Goal: Task Accomplishment & Management: Use online tool/utility

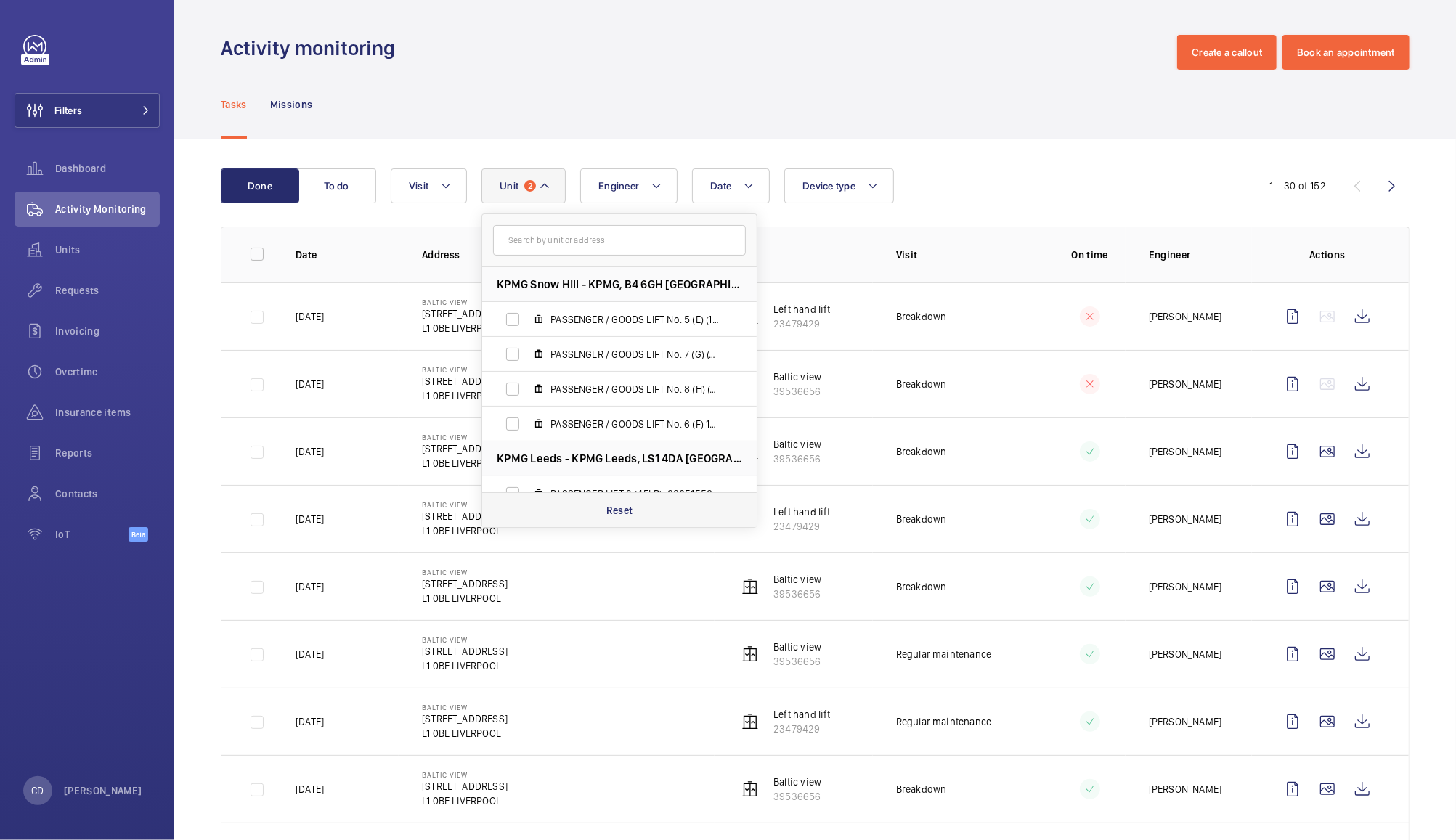
click at [633, 508] on div "Reset" at bounding box center [619, 509] width 274 height 34
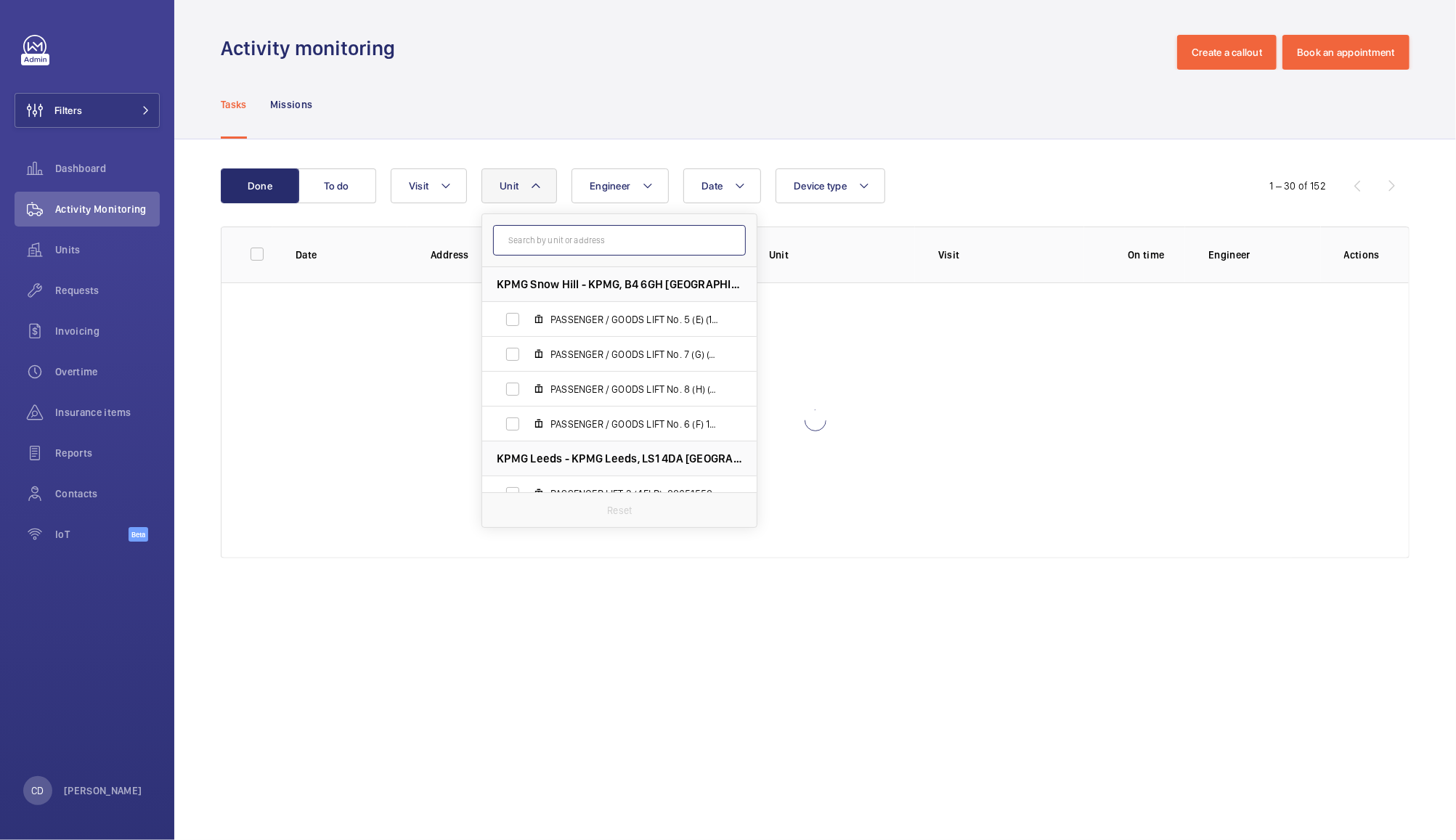
click at [640, 242] on input "text" at bounding box center [620, 241] width 253 height 30
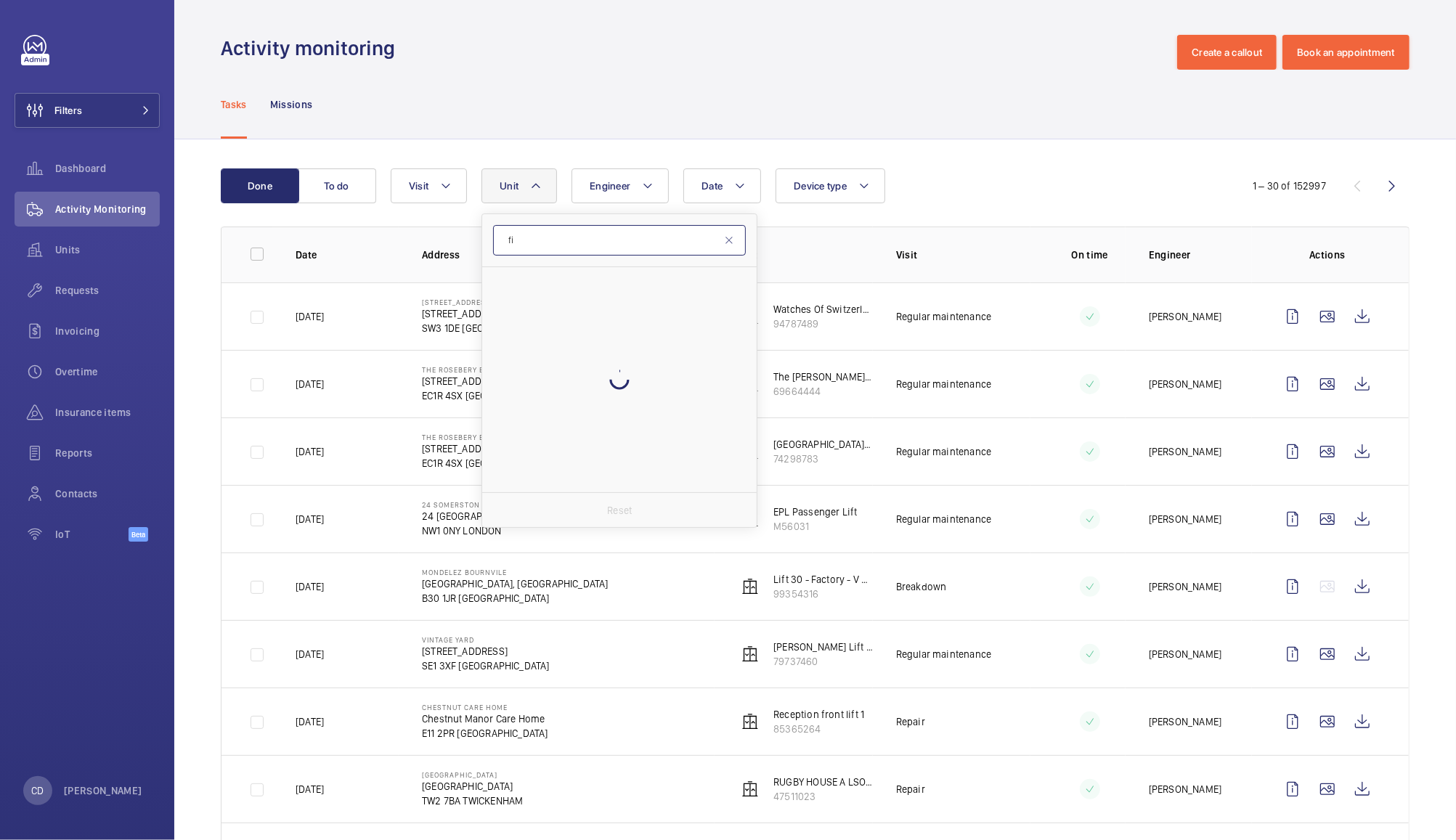
type input "f"
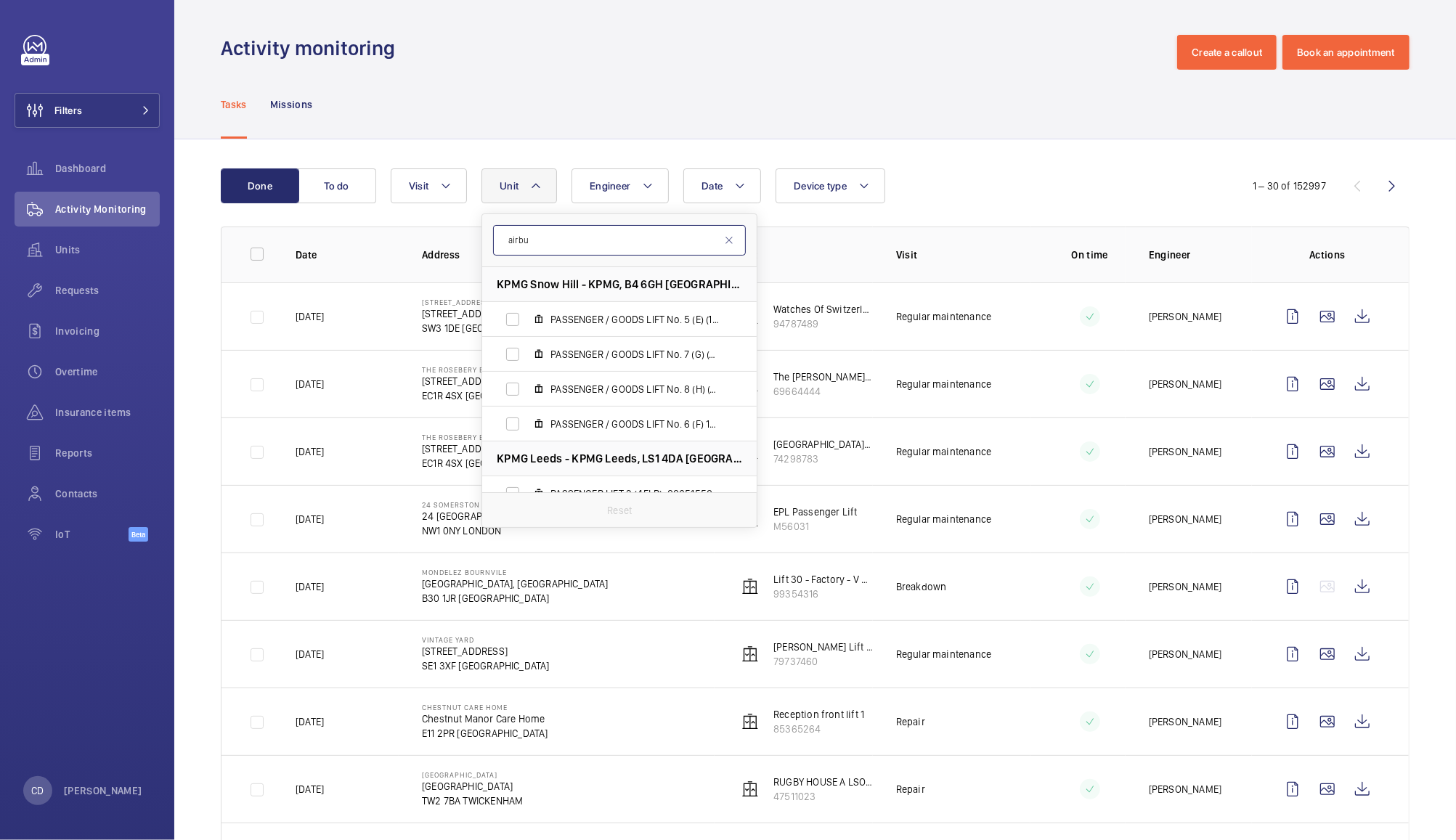
type input "airbus"
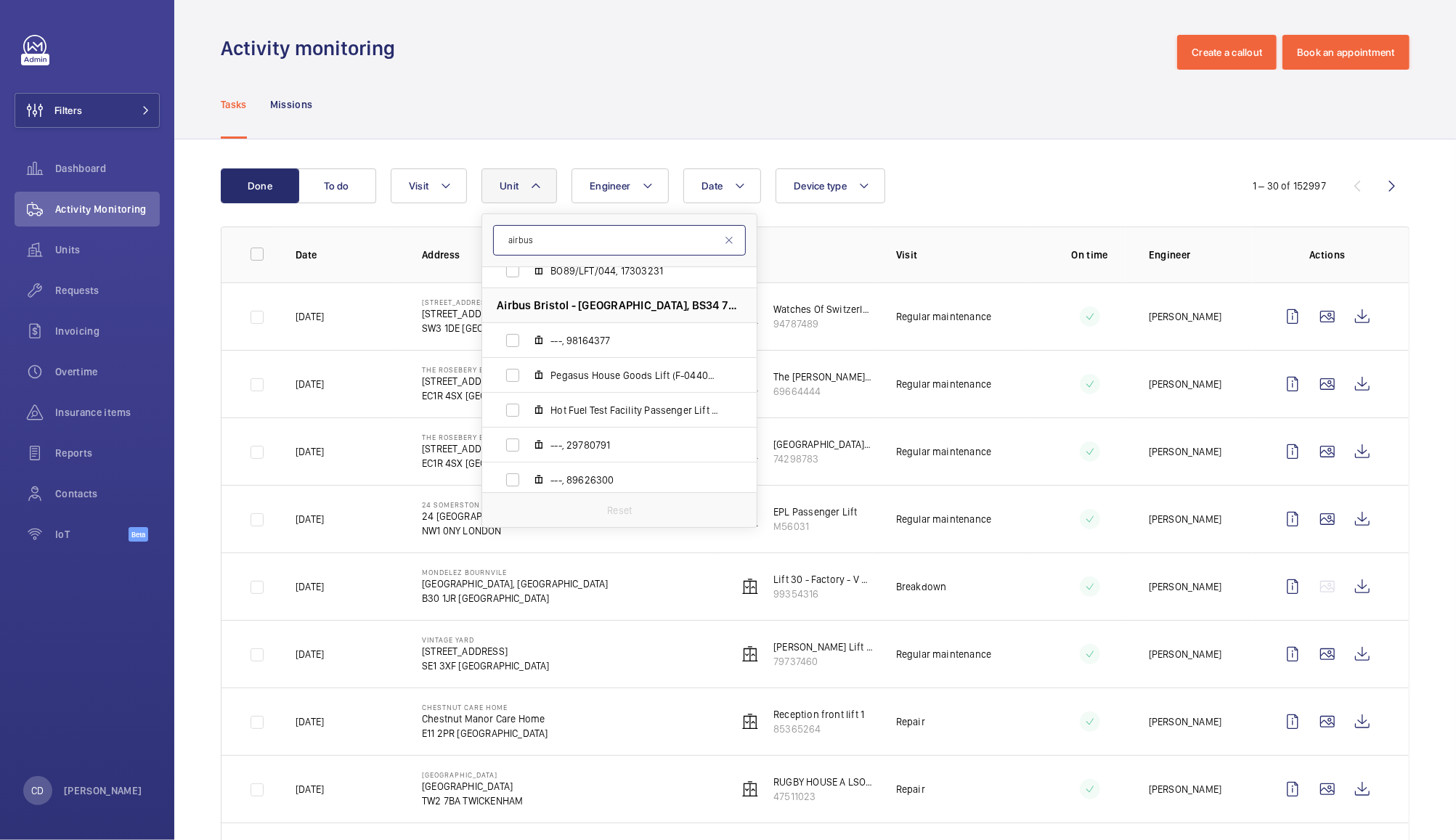
scroll to position [2455, 0]
click at [103, 93] on button "Filters" at bounding box center [87, 110] width 145 height 34
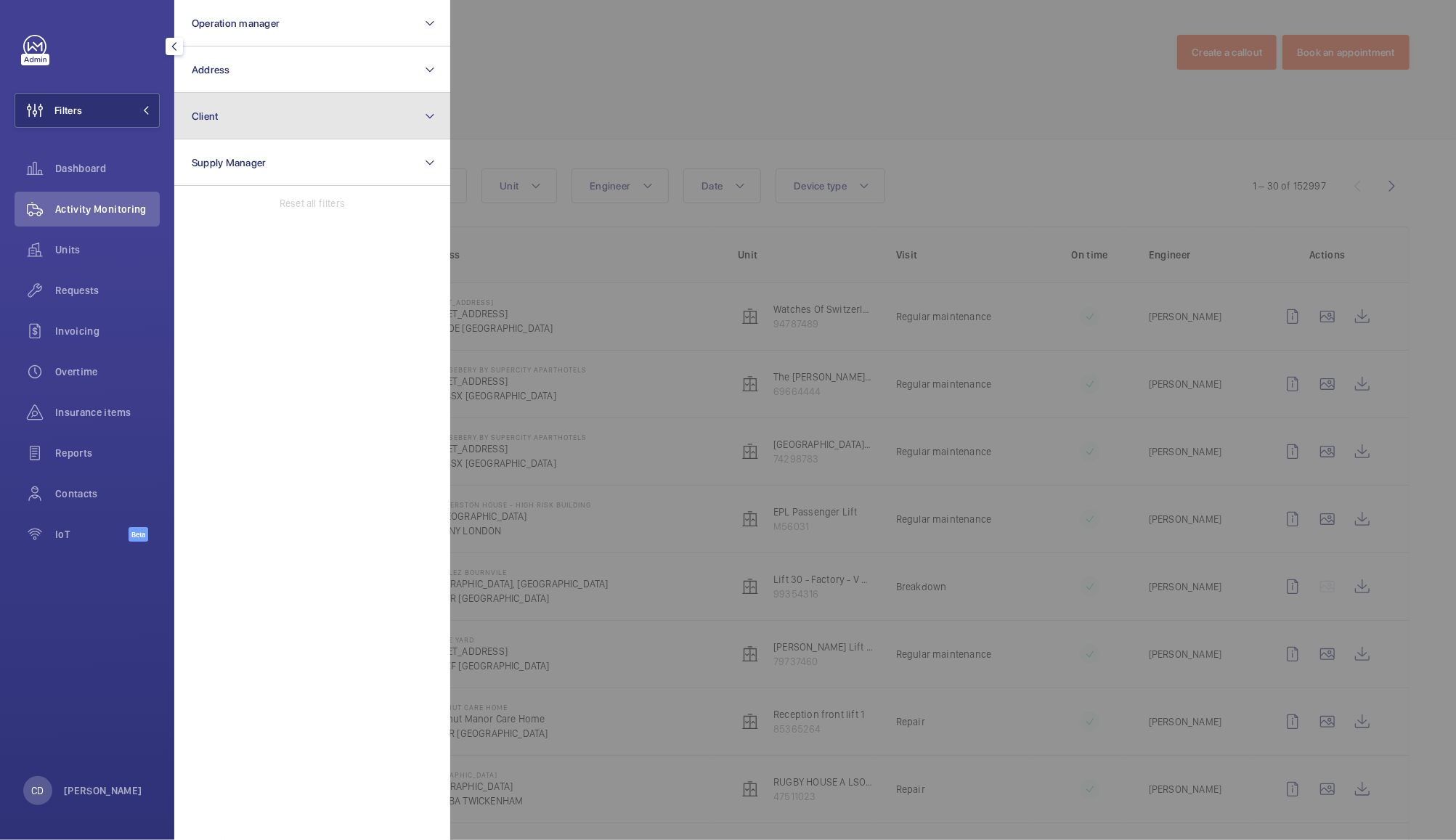
click at [270, 117] on button "Client" at bounding box center [312, 116] width 276 height 47
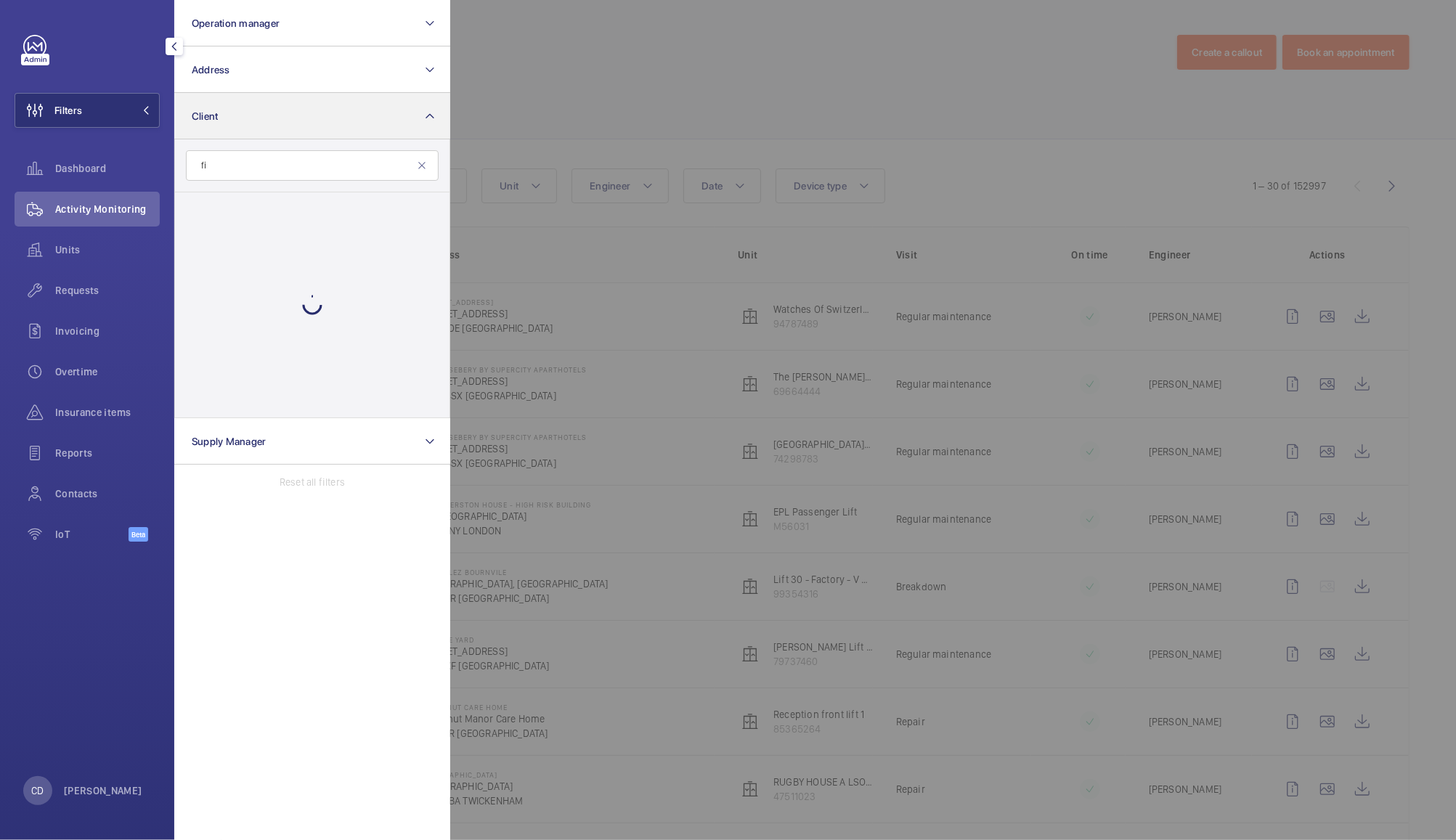
type input "f"
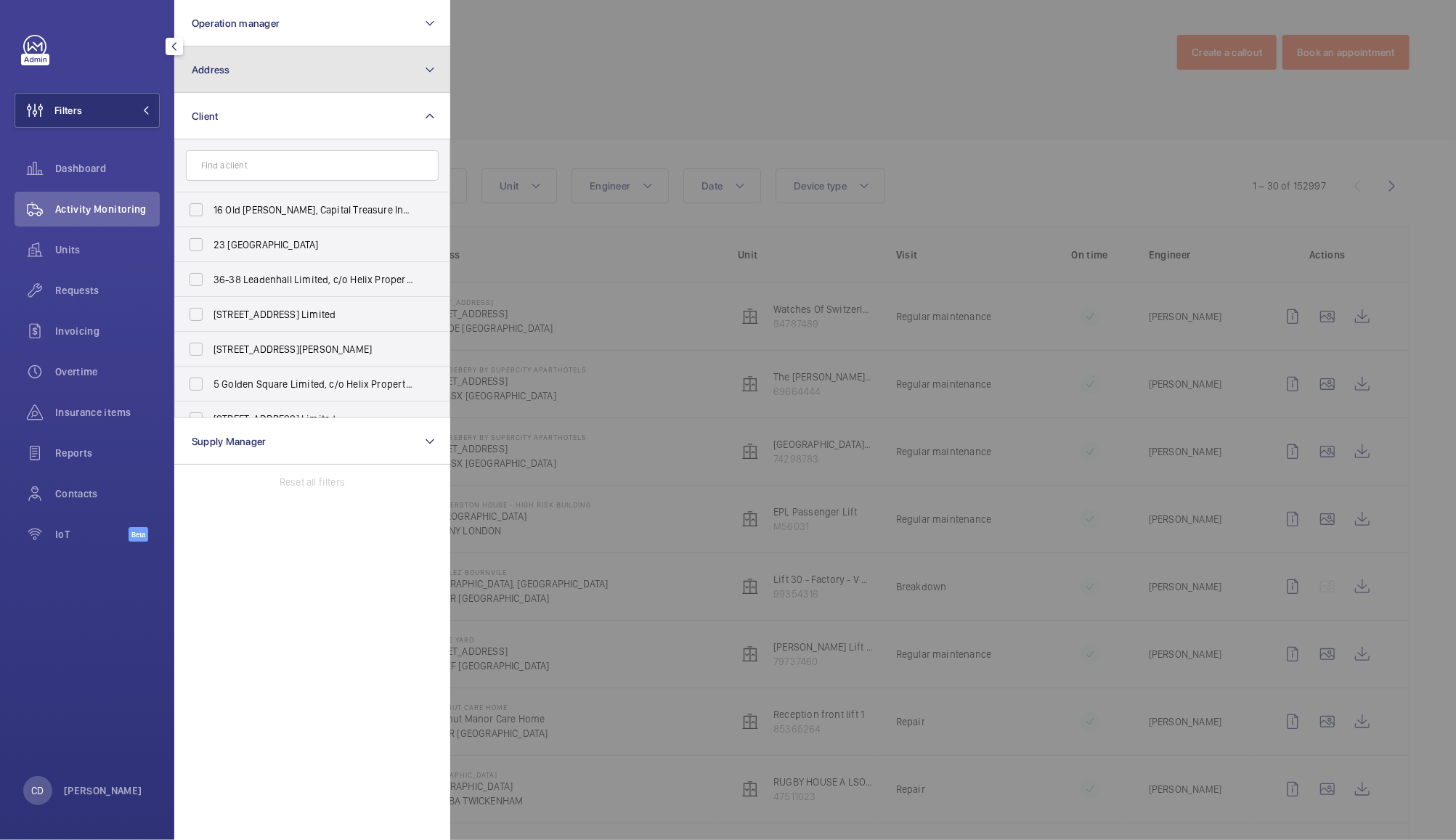
click at [373, 55] on button "Address" at bounding box center [312, 70] width 276 height 47
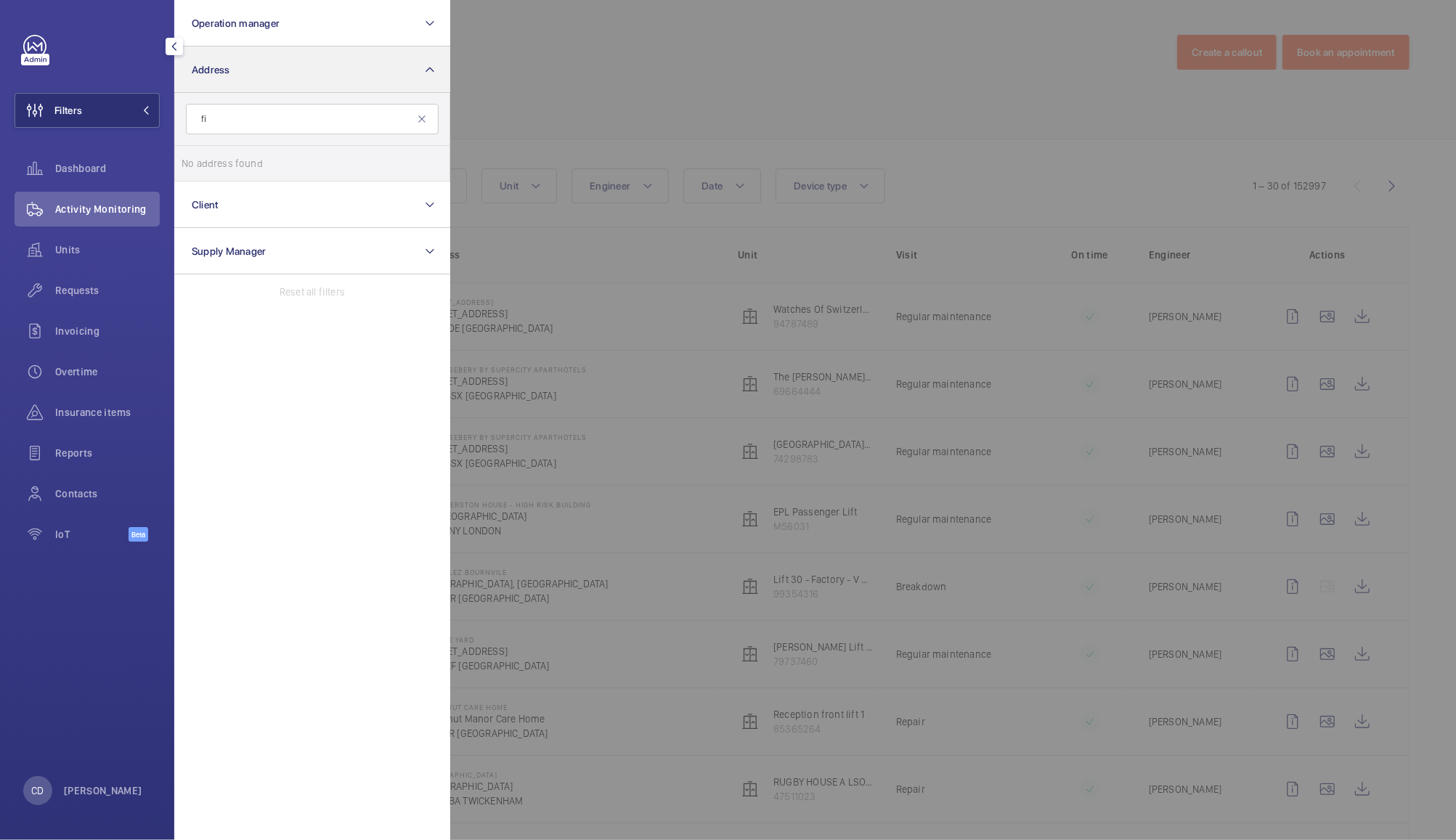
type input "f"
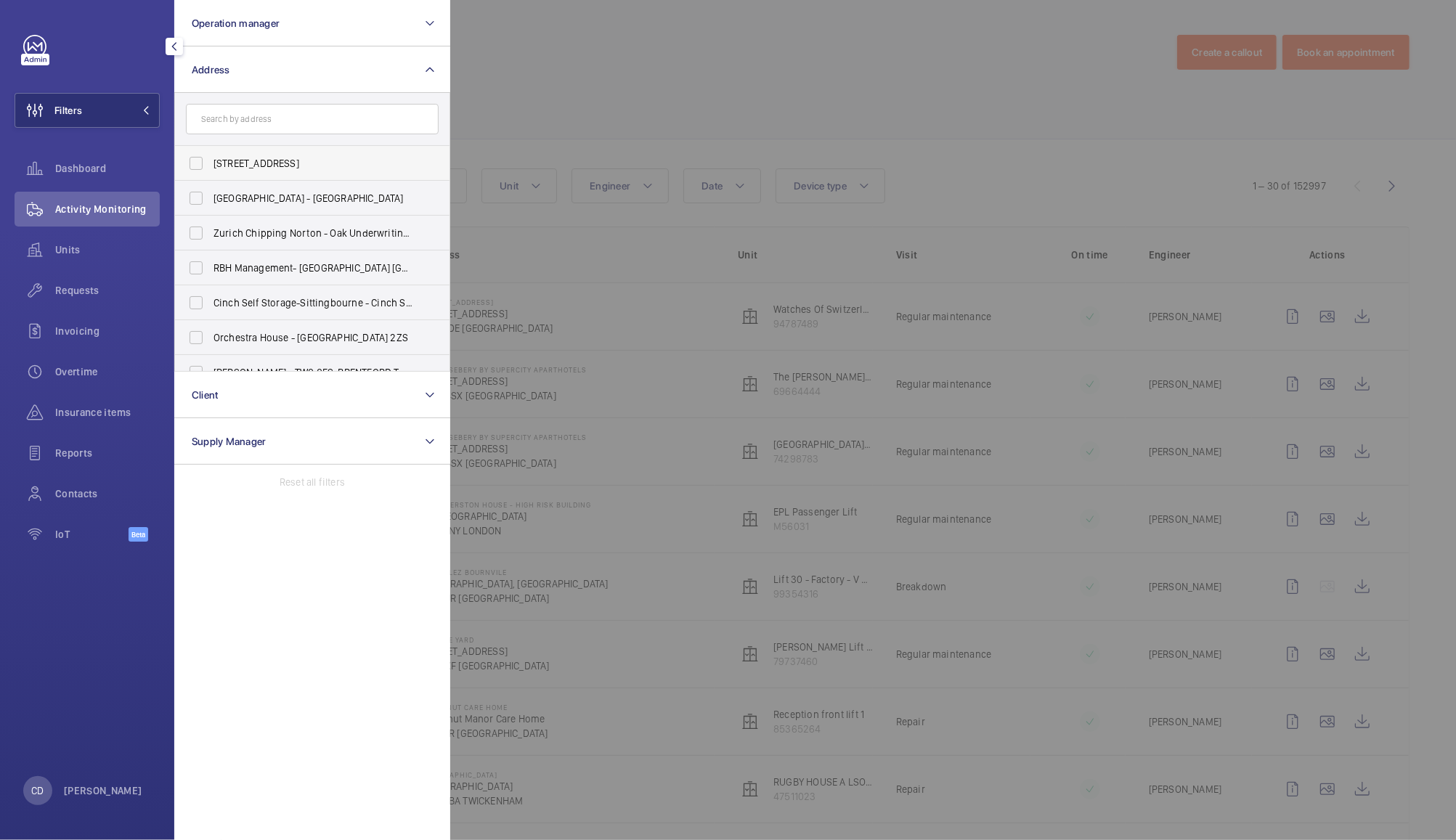
click at [323, 149] on label "57 Clerkenwell Road - 57 Clerkenwell Rd, LONDON EC1M 5NG" at bounding box center [301, 163] width 253 height 34
click at [210, 149] on input "57 Clerkenwell Road - 57 Clerkenwell Rd, LONDON EC1M 5NG" at bounding box center [195, 163] width 29 height 29
click at [372, 121] on input "text" at bounding box center [312, 118] width 253 height 30
click at [359, 170] on span "57 Clerkenwell Road - 57 Clerkenwell Rd, LONDON EC1M 5NG" at bounding box center [313, 164] width 200 height 14
click at [210, 170] on input "57 Clerkenwell Road - 57 Clerkenwell Rd, LONDON EC1M 5NG" at bounding box center [195, 163] width 29 height 29
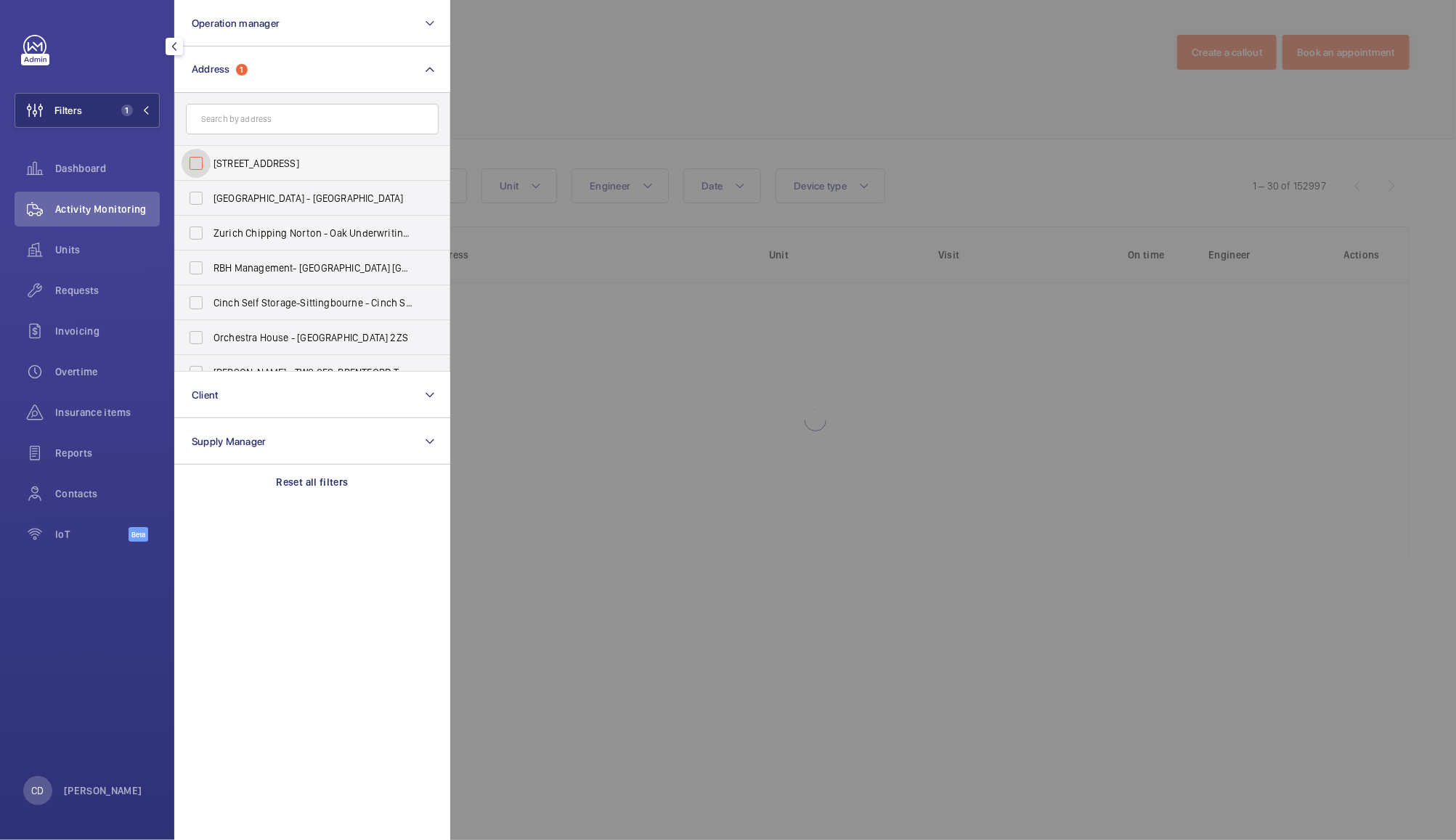
checkbox input "false"
click at [413, 70] on button "Address" at bounding box center [312, 70] width 276 height 47
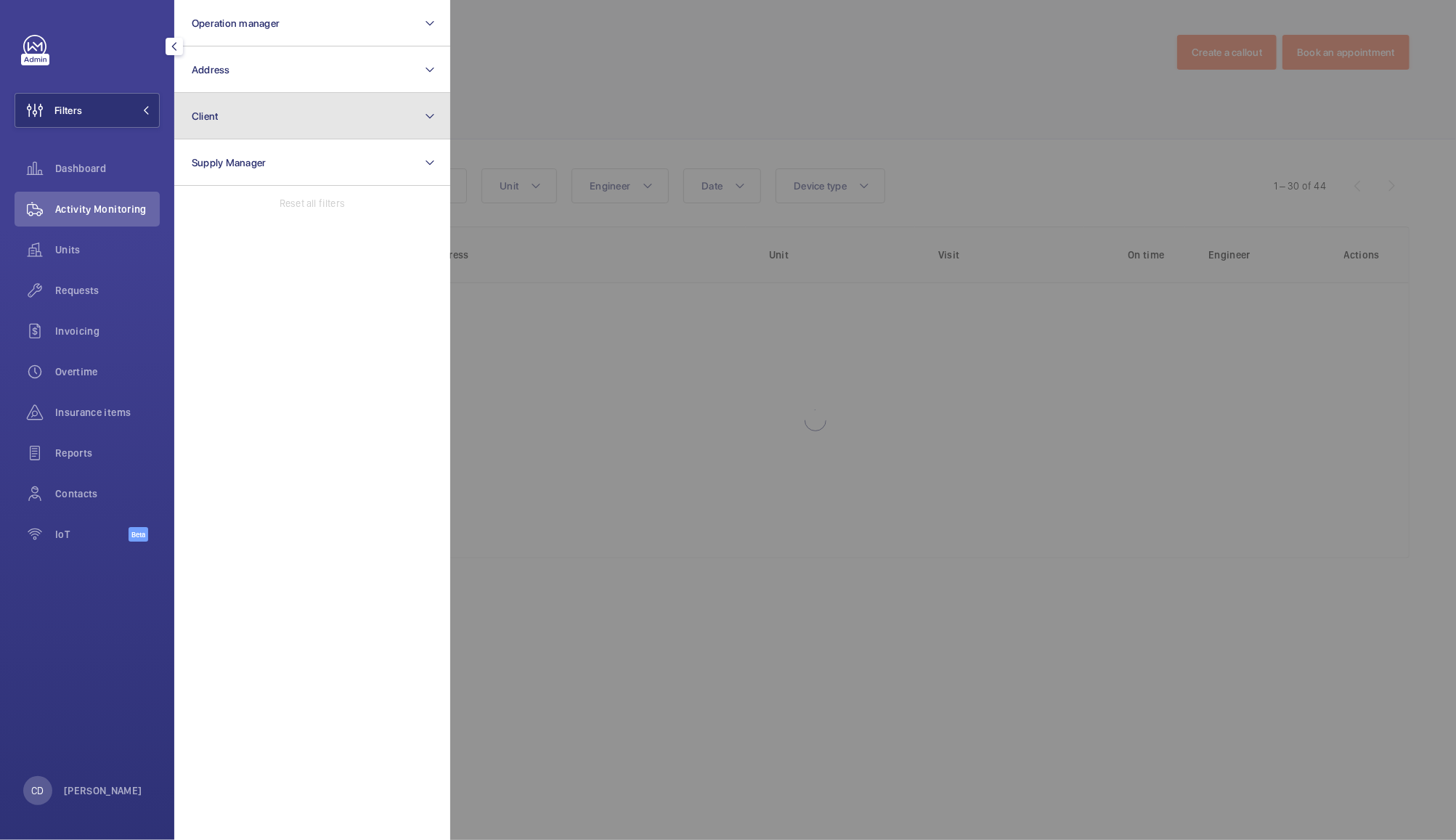
click at [388, 132] on button "Client" at bounding box center [312, 116] width 276 height 47
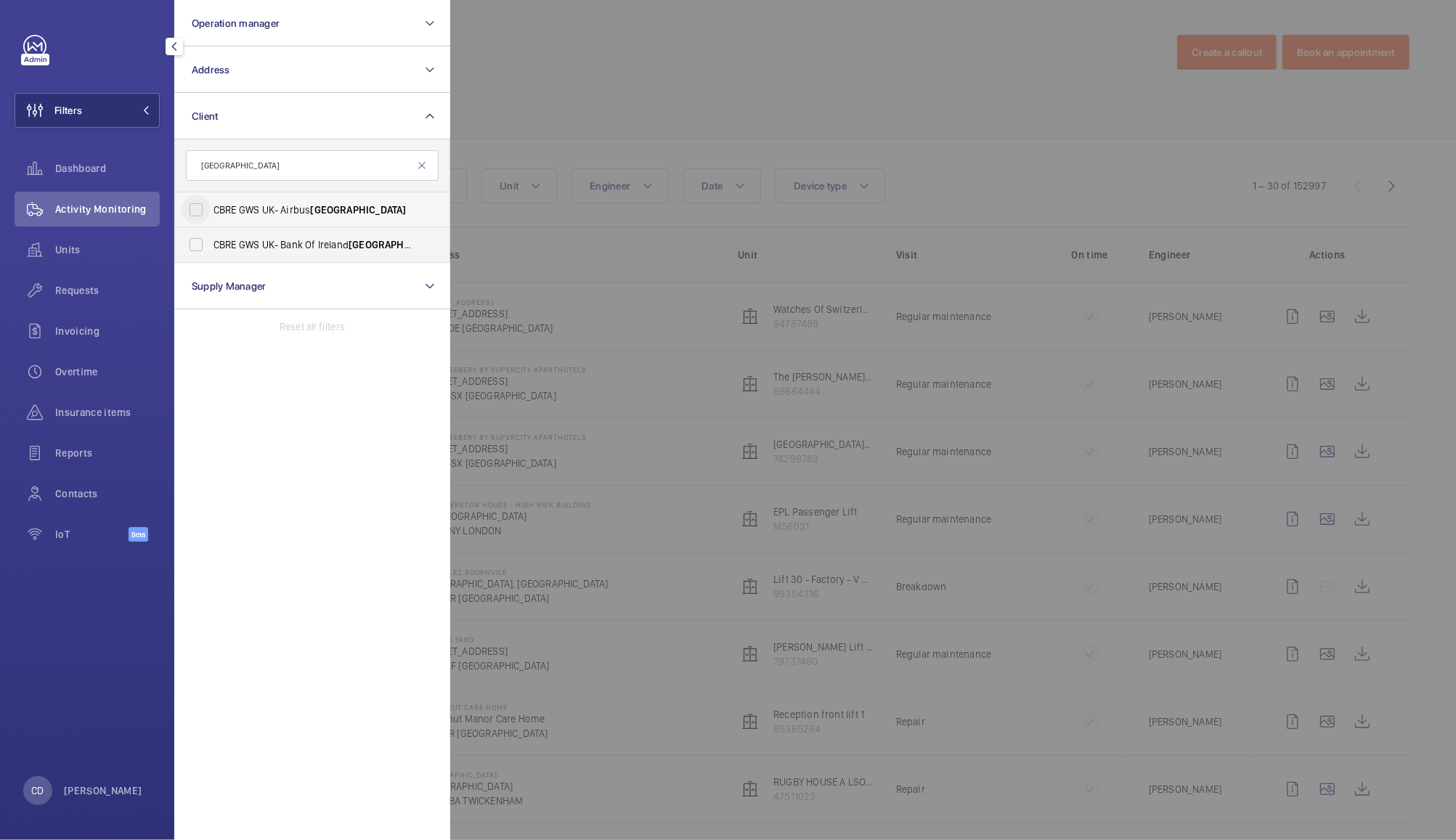
type input "bristol"
click at [210, 202] on input "CBRE GWS UK- Airbus Bristol" at bounding box center [195, 210] width 29 height 29
checkbox input "true"
click at [735, 55] on div at bounding box center [1178, 420] width 1456 height 840
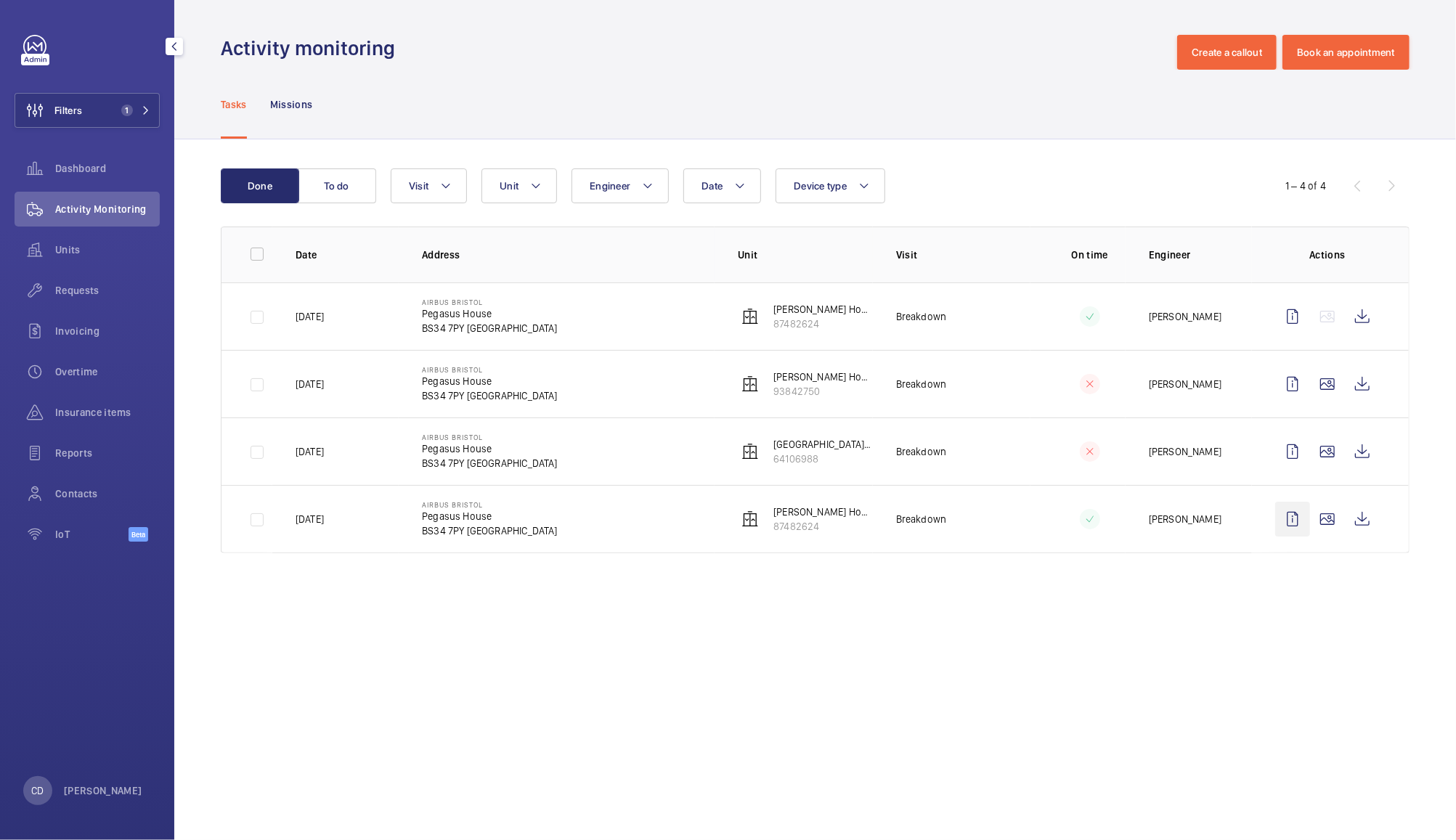
click at [1292, 515] on wm-front-icon-button at bounding box center [1292, 518] width 34 height 34
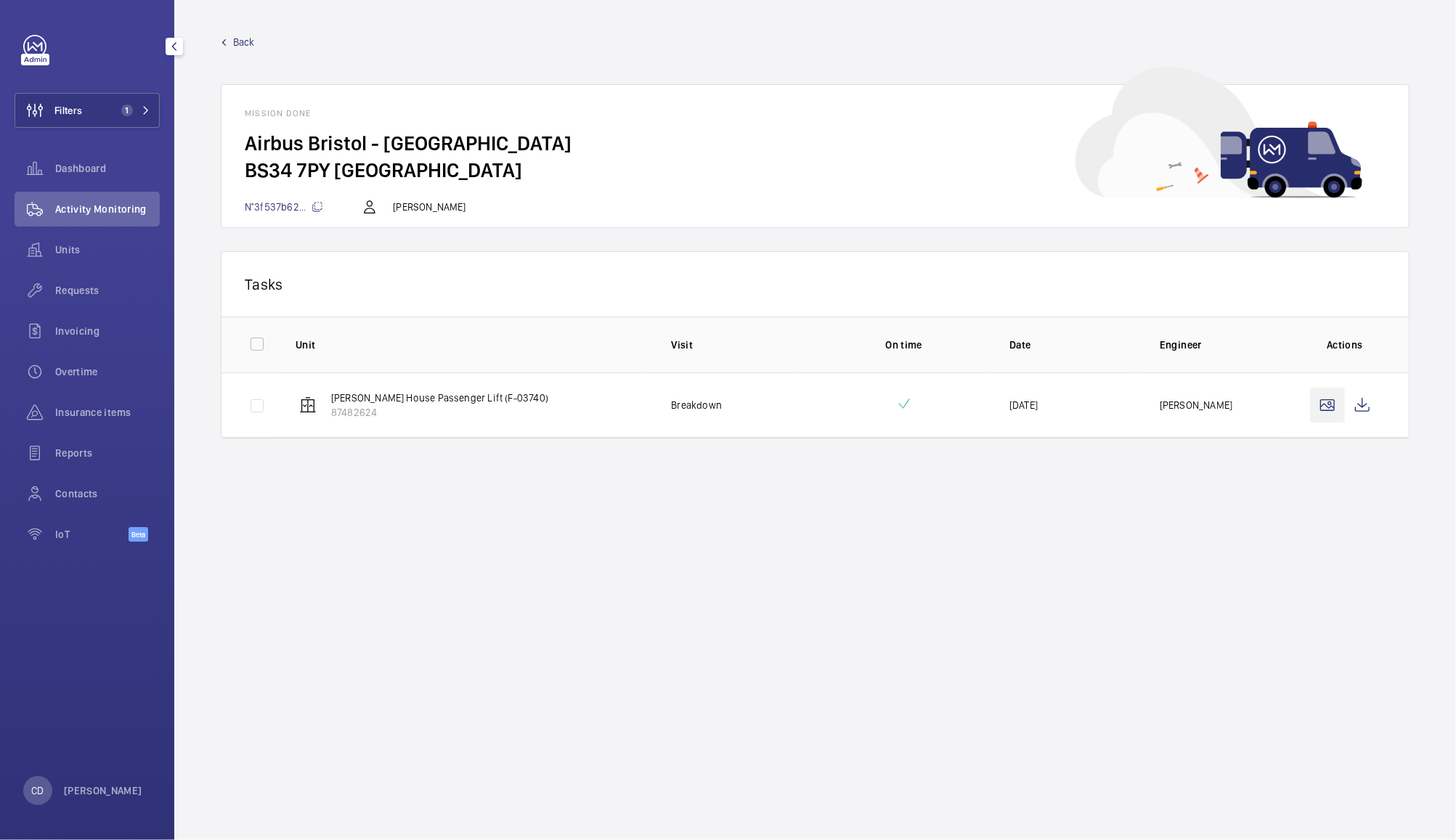
click at [1325, 406] on wm-front-icon-button at bounding box center [1326, 405] width 34 height 34
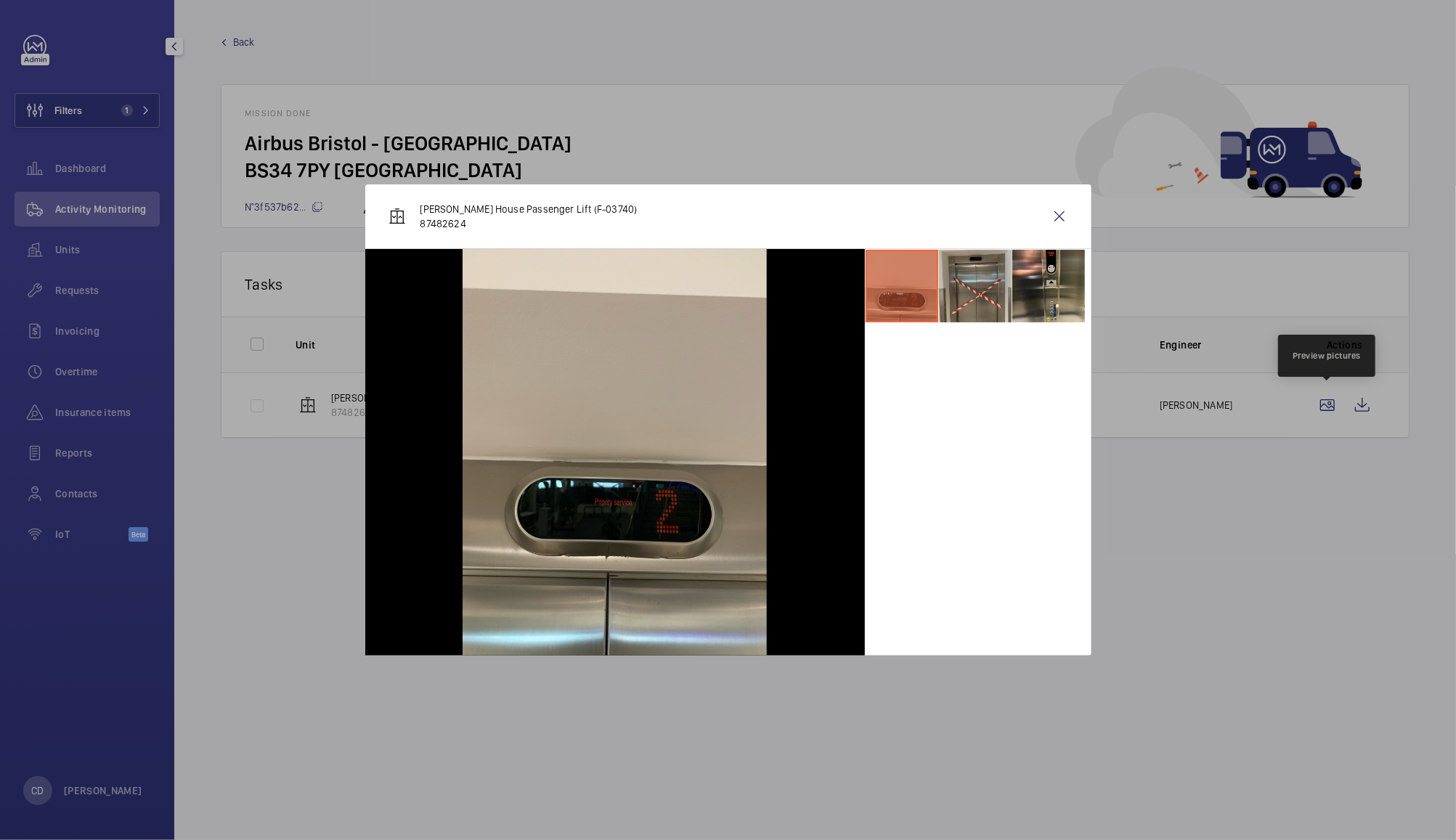
click at [963, 291] on li at bounding box center [975, 286] width 72 height 73
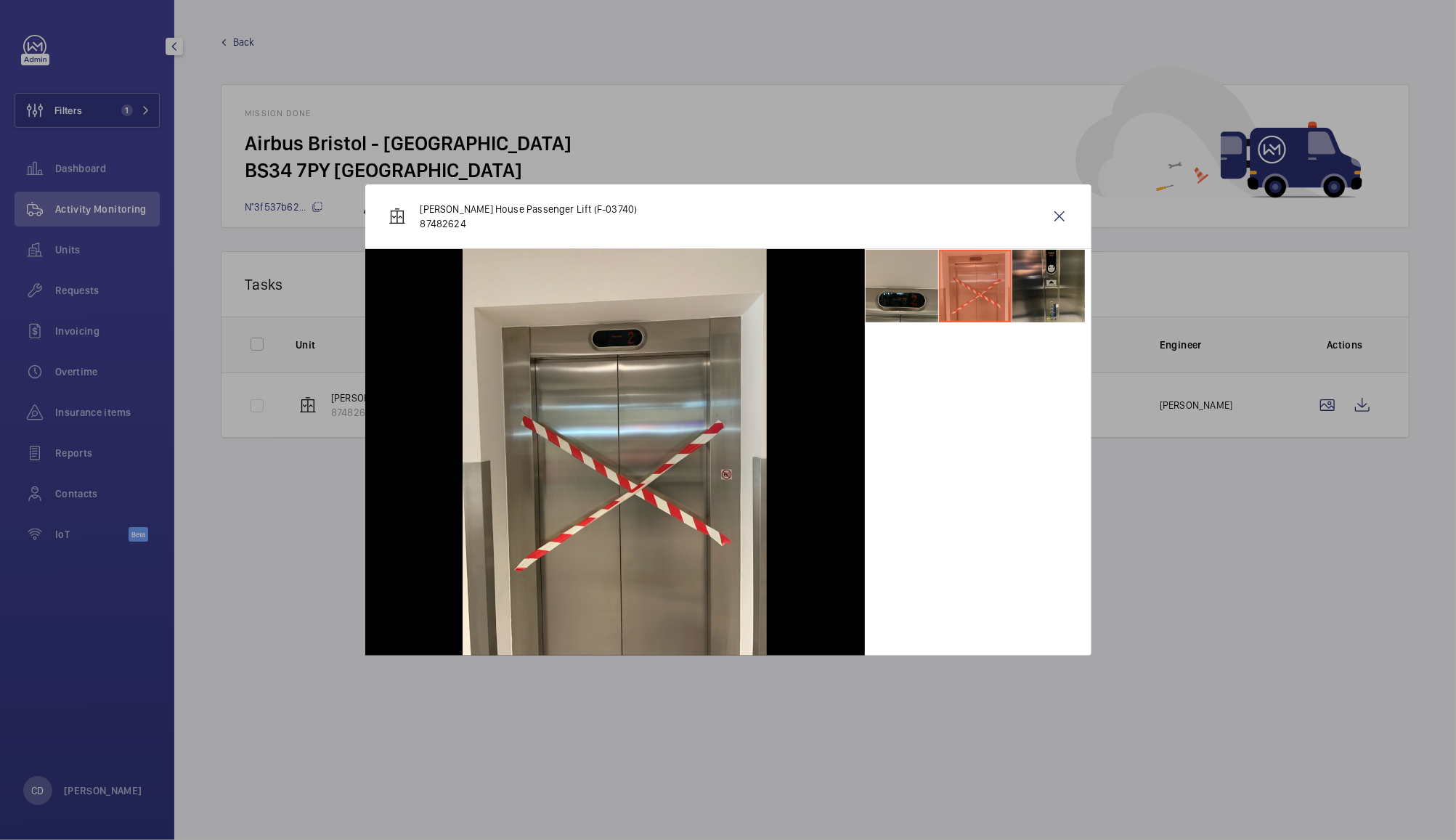
click at [1040, 294] on li at bounding box center [1048, 286] width 72 height 73
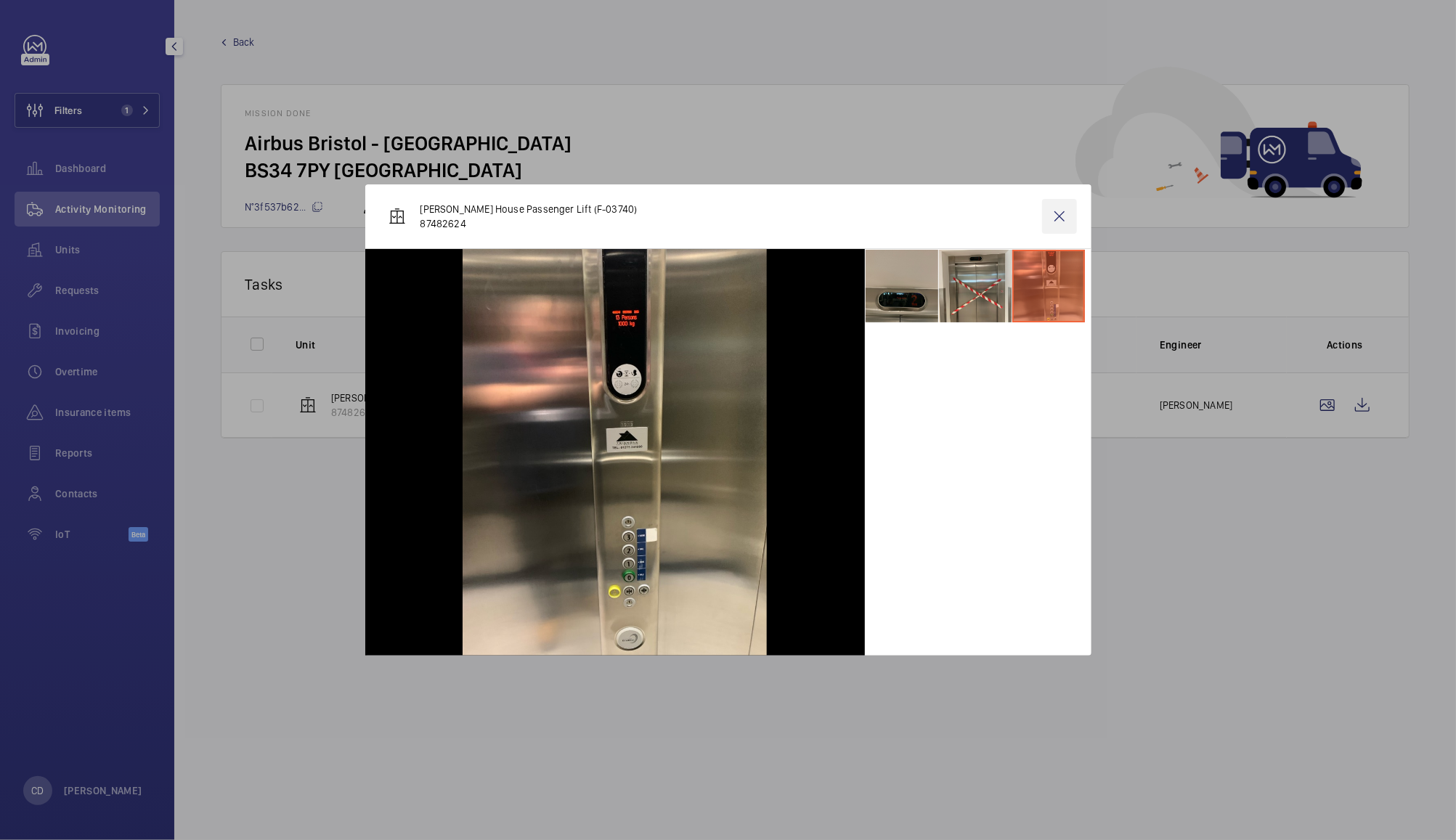
click at [1056, 215] on wm-front-icon-button at bounding box center [1058, 216] width 34 height 34
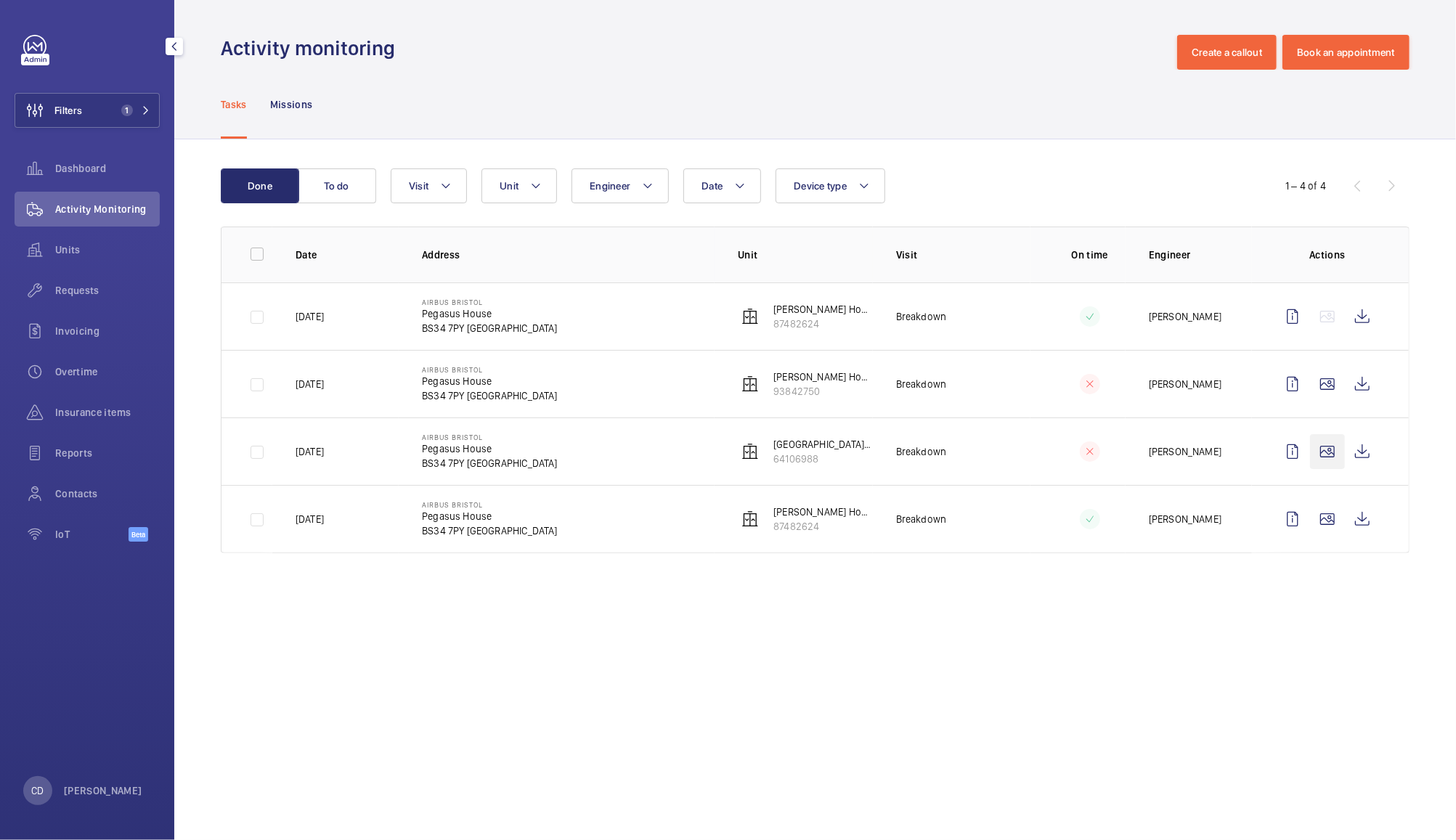
click at [1320, 454] on wm-front-icon-button at bounding box center [1326, 451] width 34 height 34
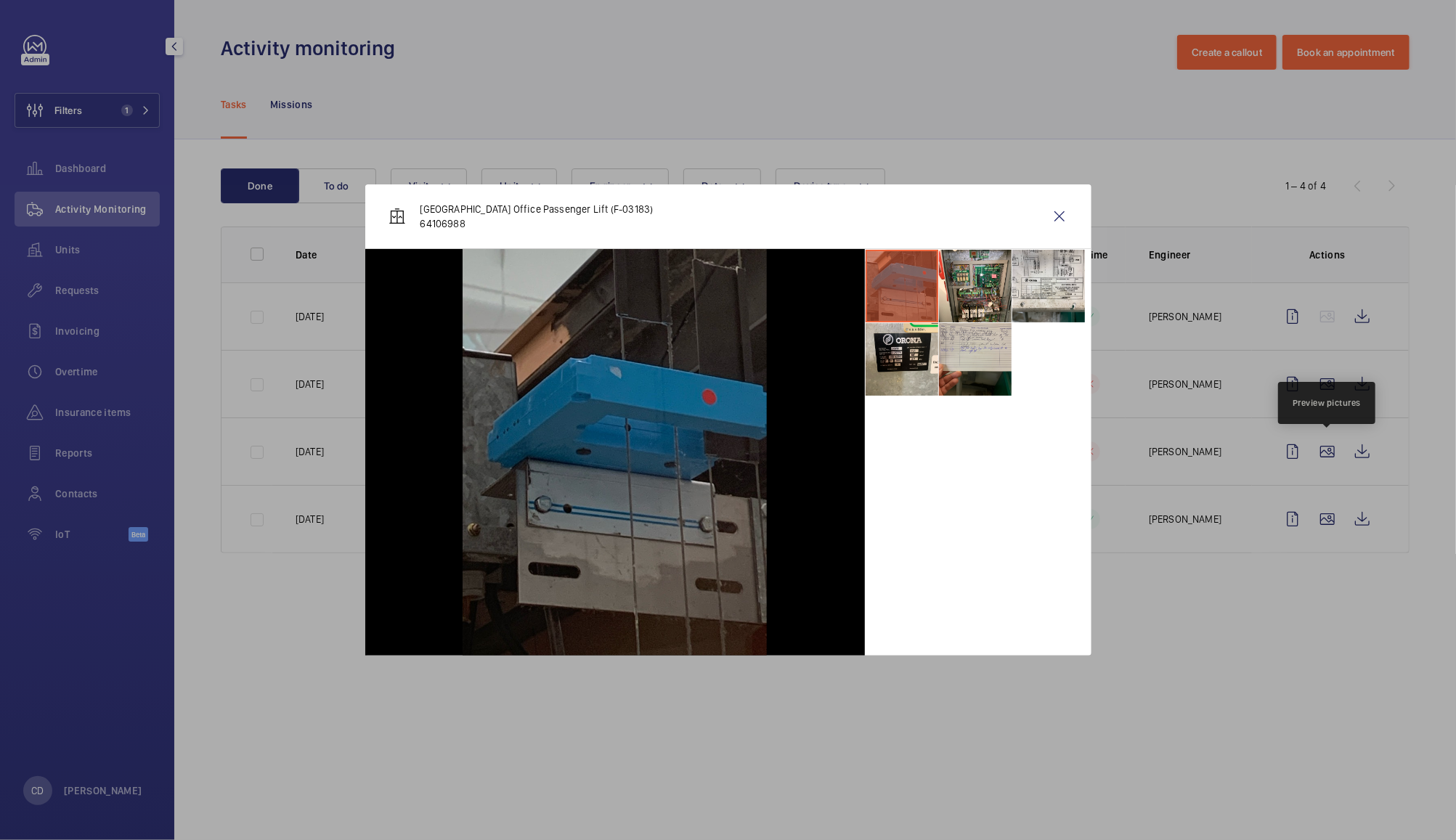
click at [978, 350] on li at bounding box center [975, 359] width 72 height 73
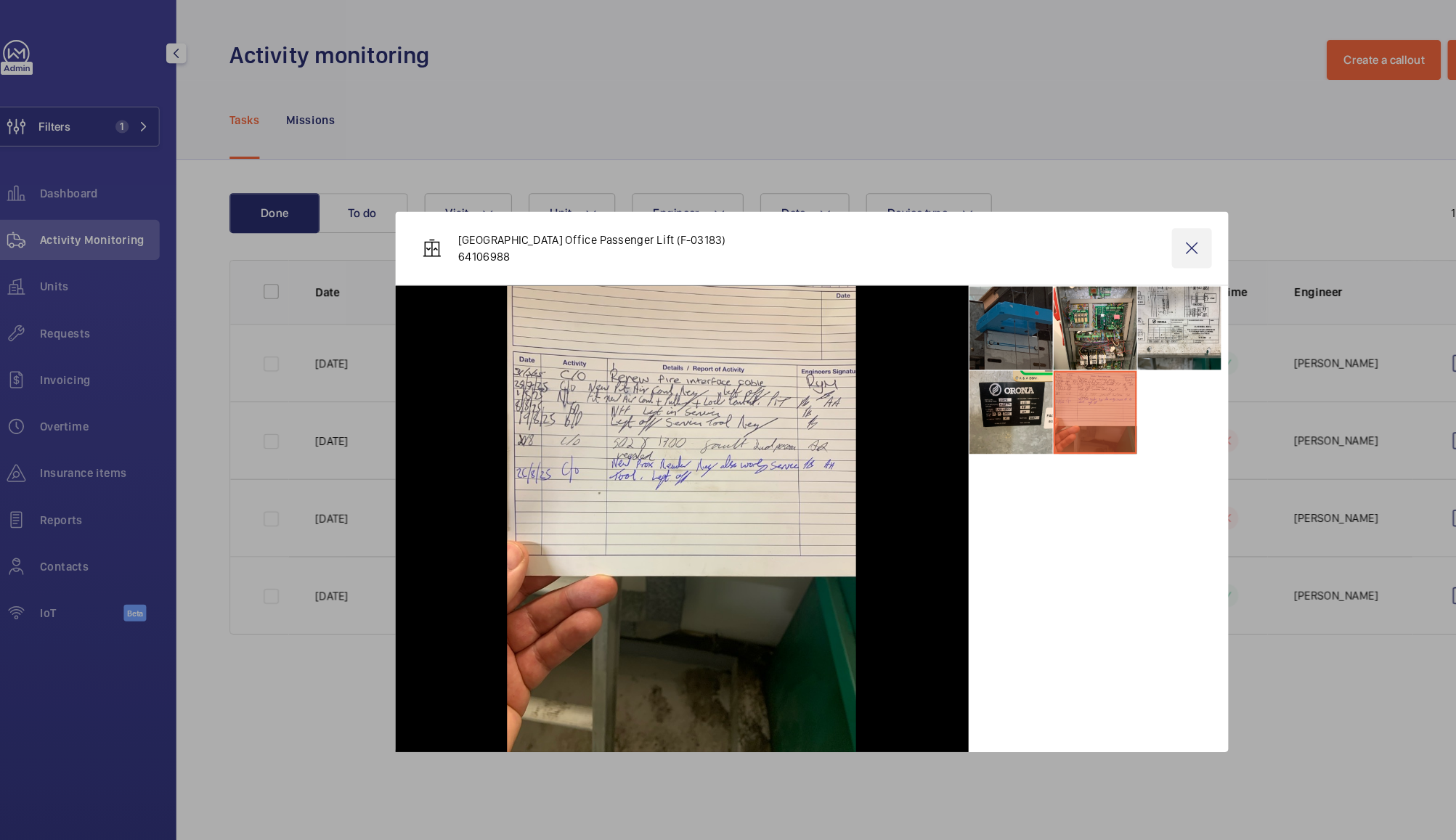
click at [1058, 216] on wm-front-icon-button at bounding box center [1058, 216] width 34 height 34
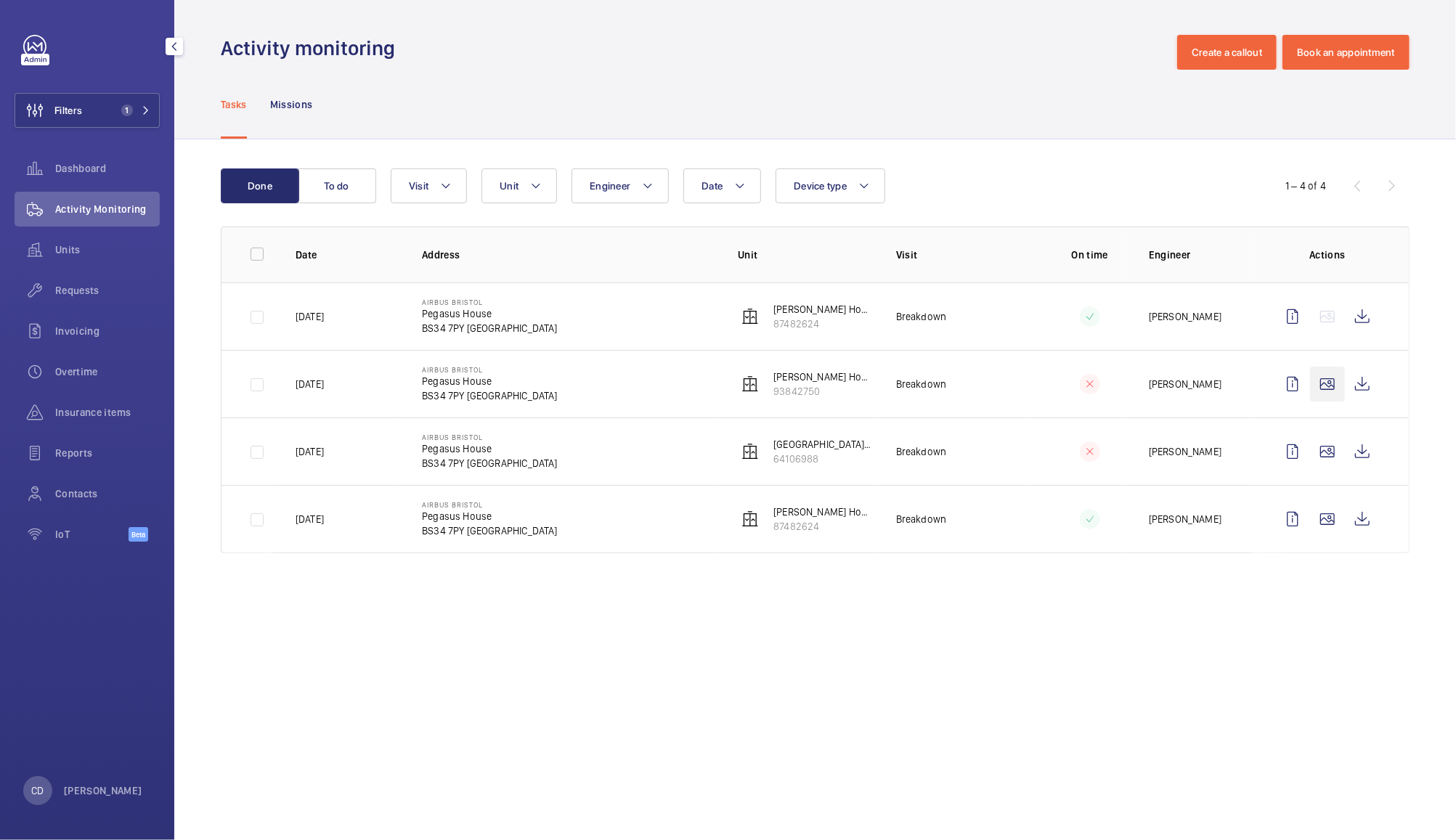
click at [1331, 383] on wm-front-icon-button at bounding box center [1326, 384] width 34 height 34
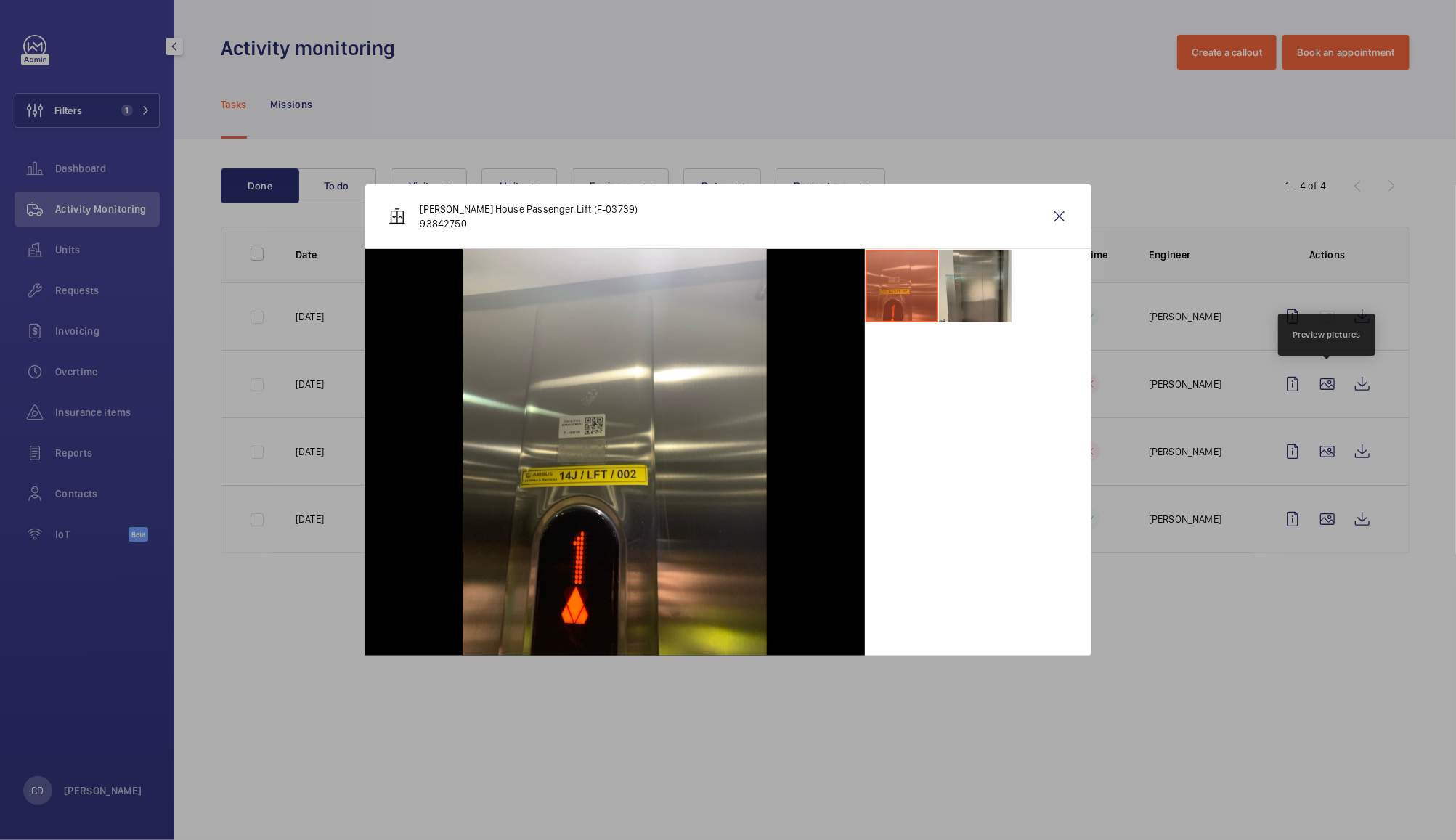
click at [982, 282] on li at bounding box center [975, 286] width 72 height 73
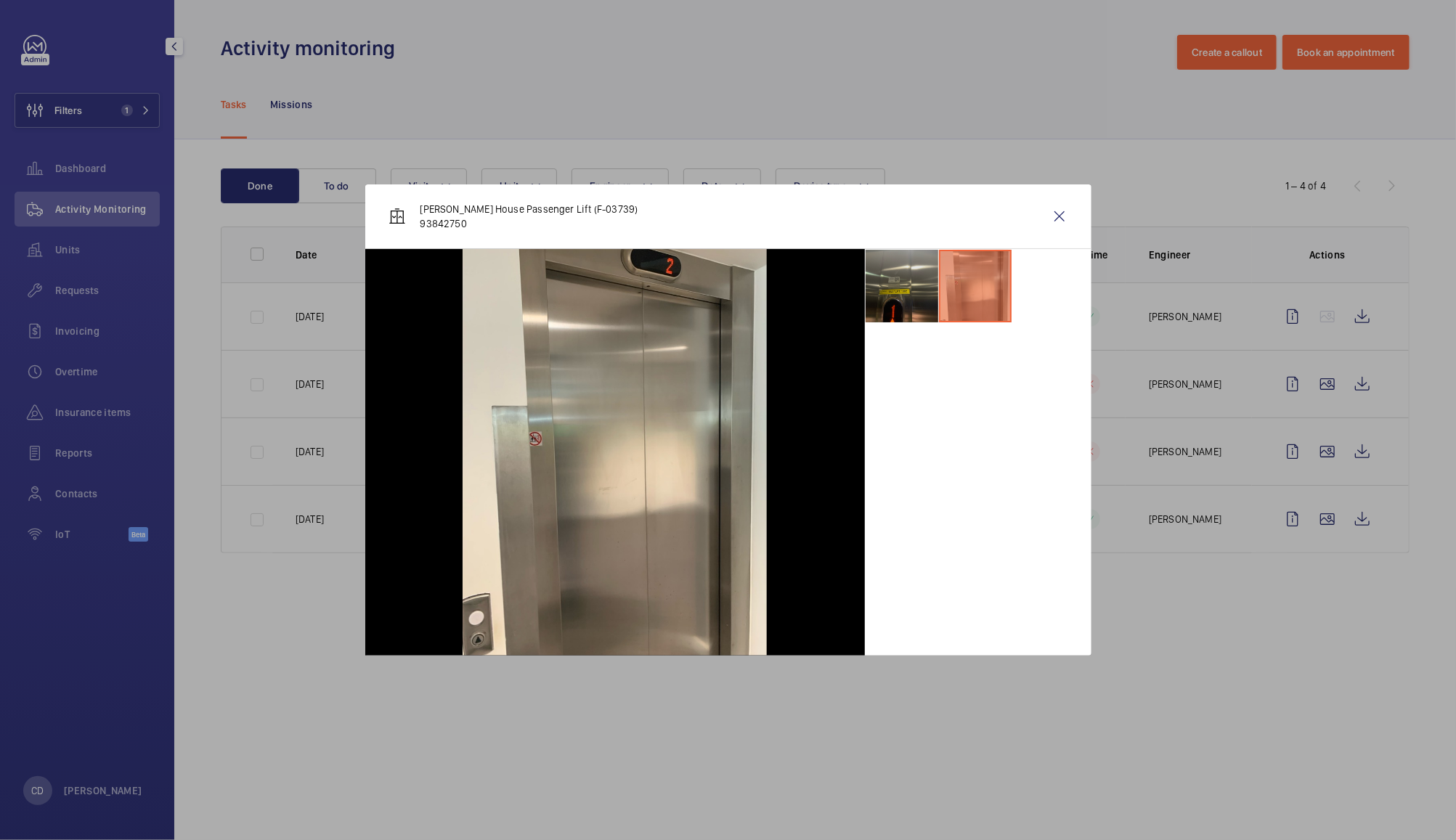
click at [911, 285] on li at bounding box center [902, 286] width 72 height 73
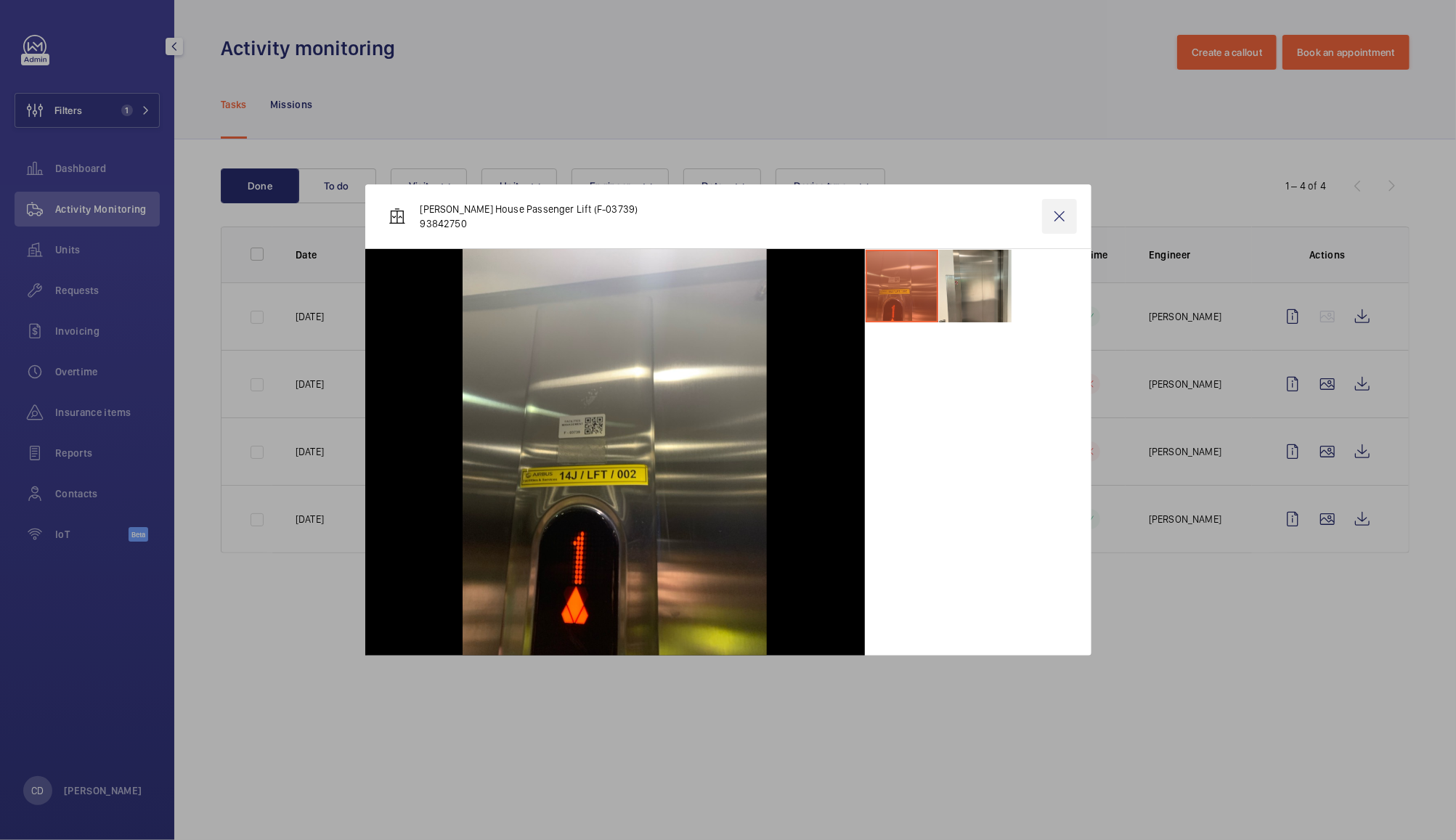
click at [1058, 216] on wm-front-icon-button at bounding box center [1058, 216] width 34 height 34
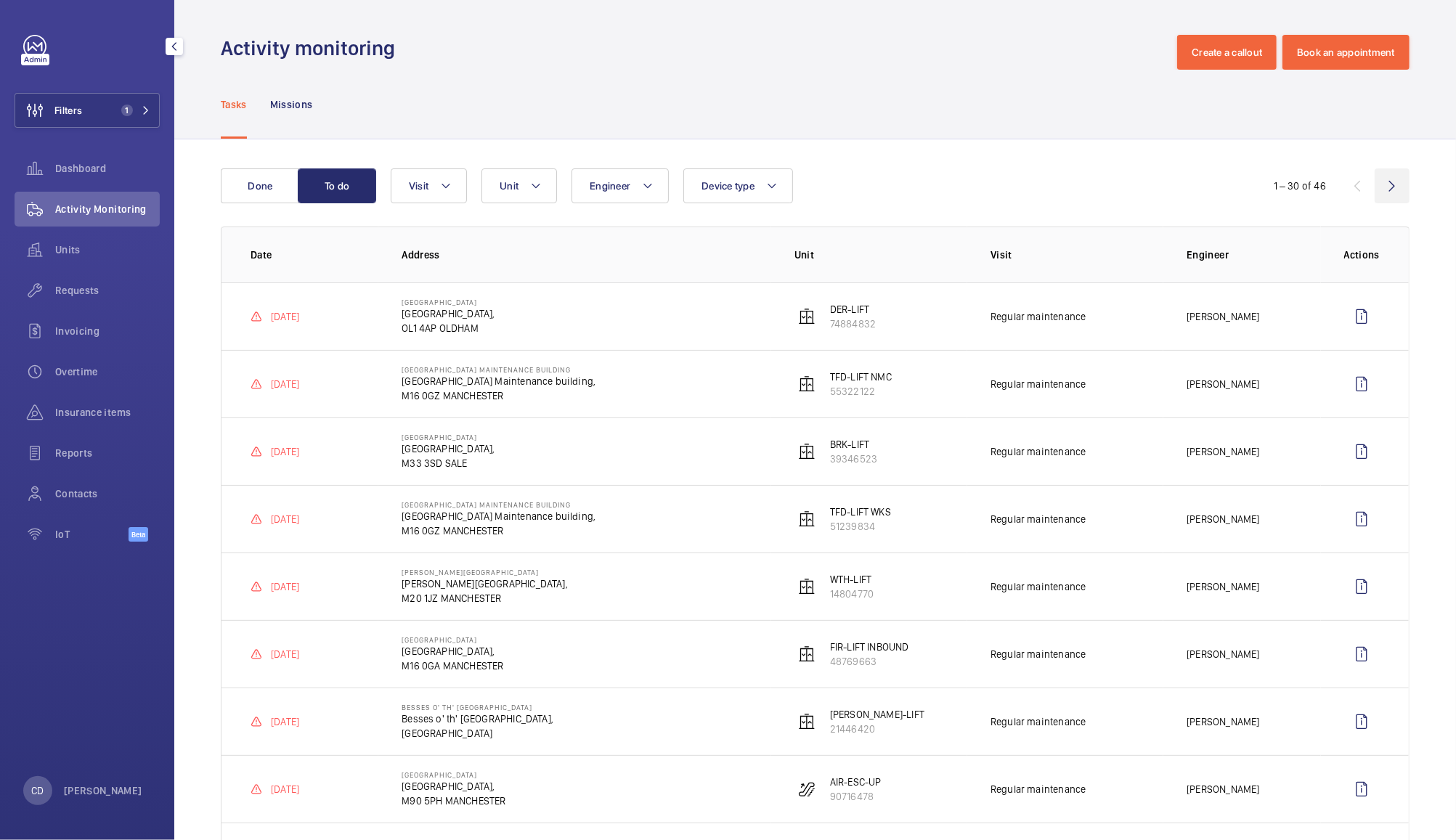
click at [1375, 189] on wm-front-icon-button at bounding box center [1391, 186] width 34 height 34
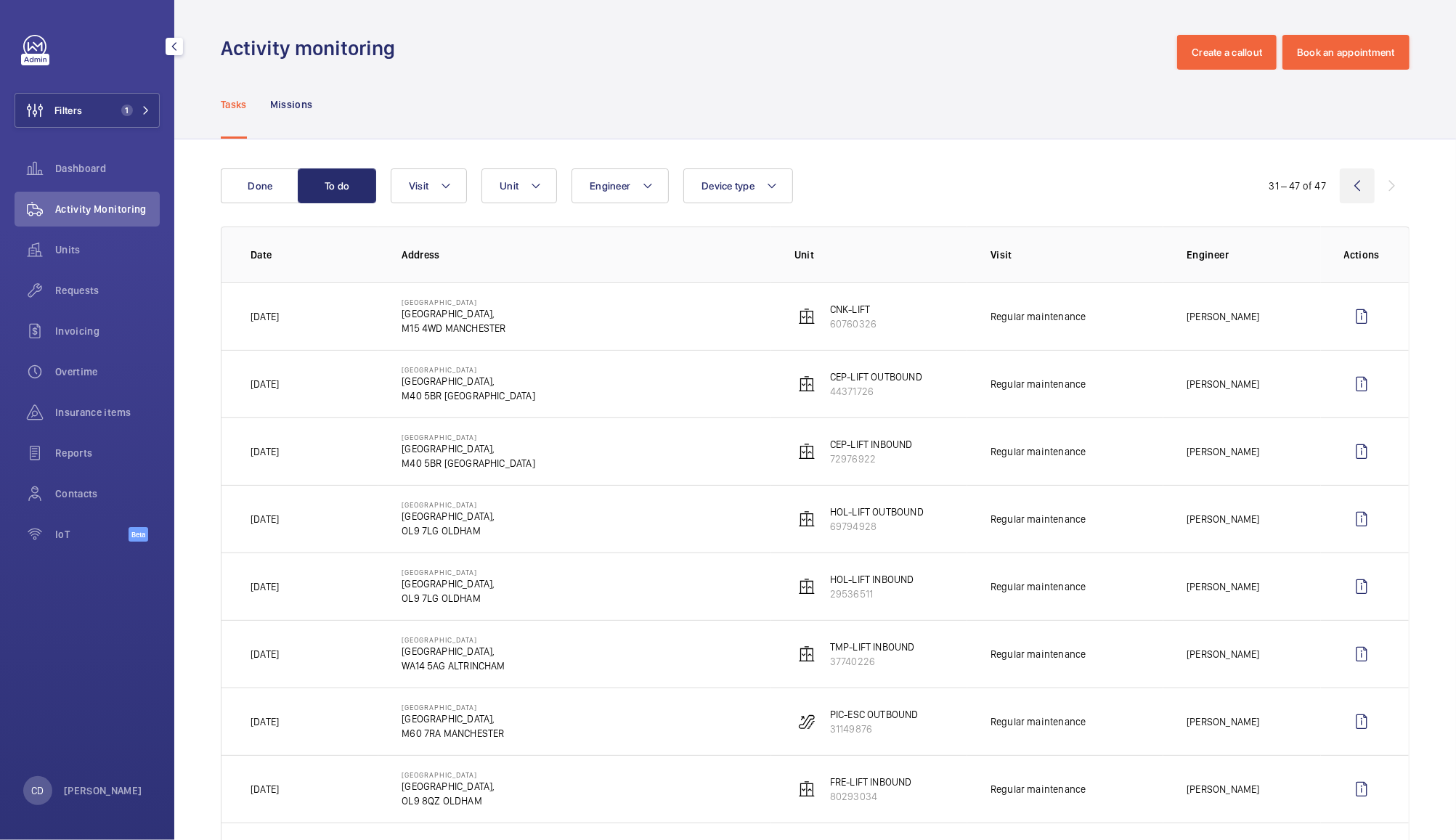
click at [1342, 186] on wm-front-icon-button at bounding box center [1356, 186] width 34 height 34
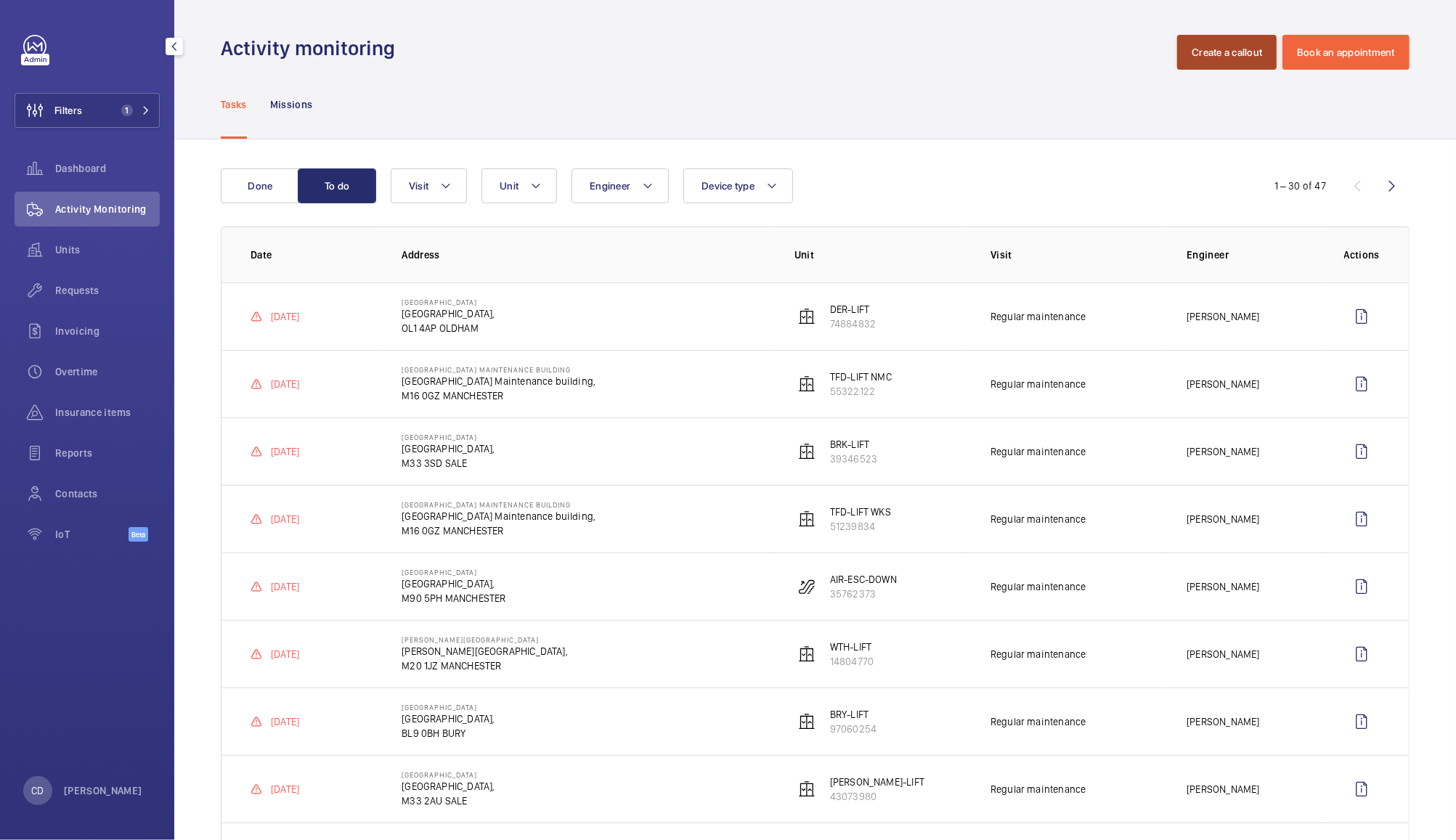
click at [1213, 46] on button "Create a callout" at bounding box center [1226, 51] width 100 height 34
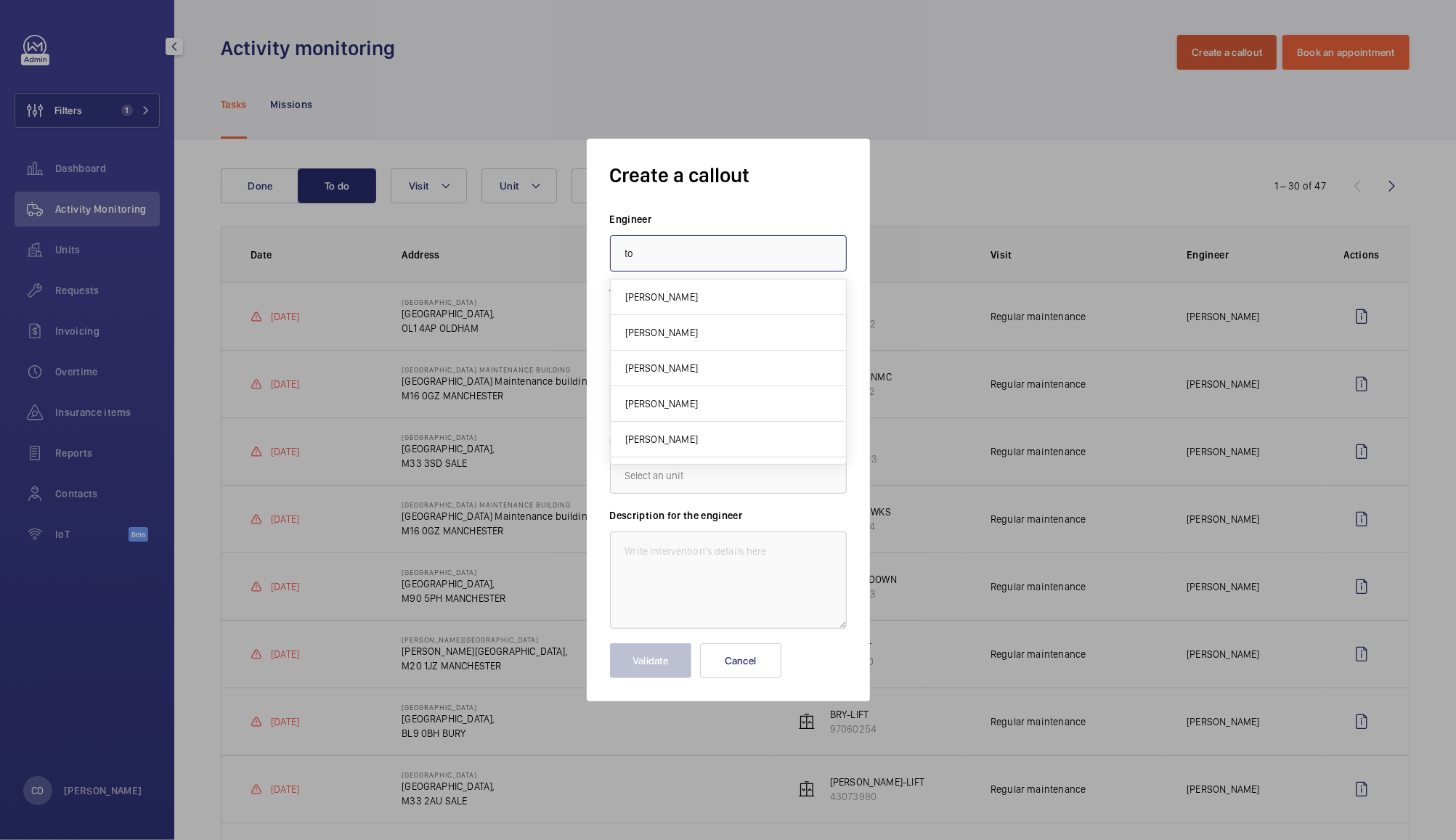
type input "t"
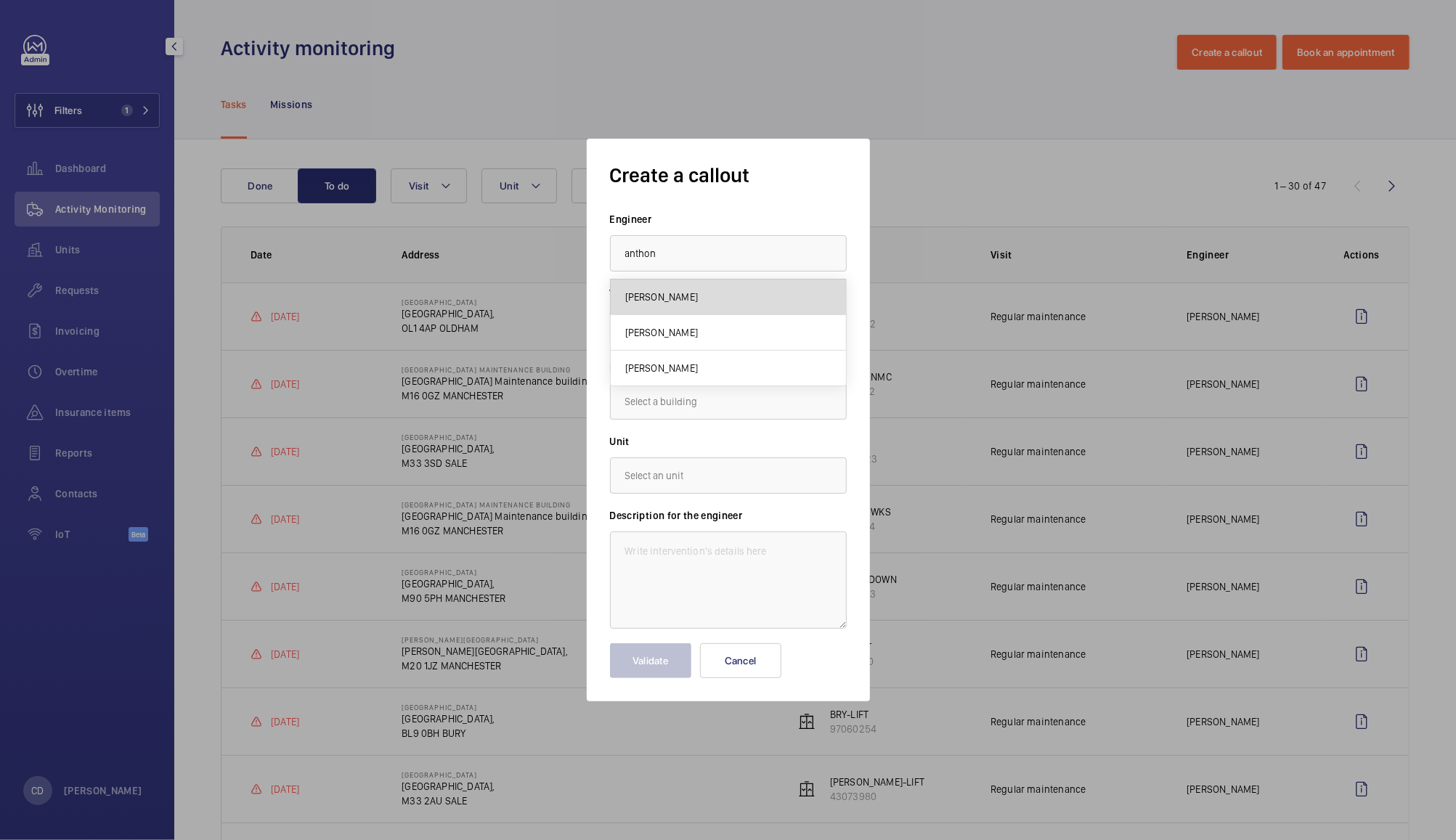
click at [708, 288] on mat-option "[PERSON_NAME]" at bounding box center [728, 297] width 235 height 35
type input "[PERSON_NAME]"
click at [749, 401] on input "text" at bounding box center [728, 401] width 237 height 36
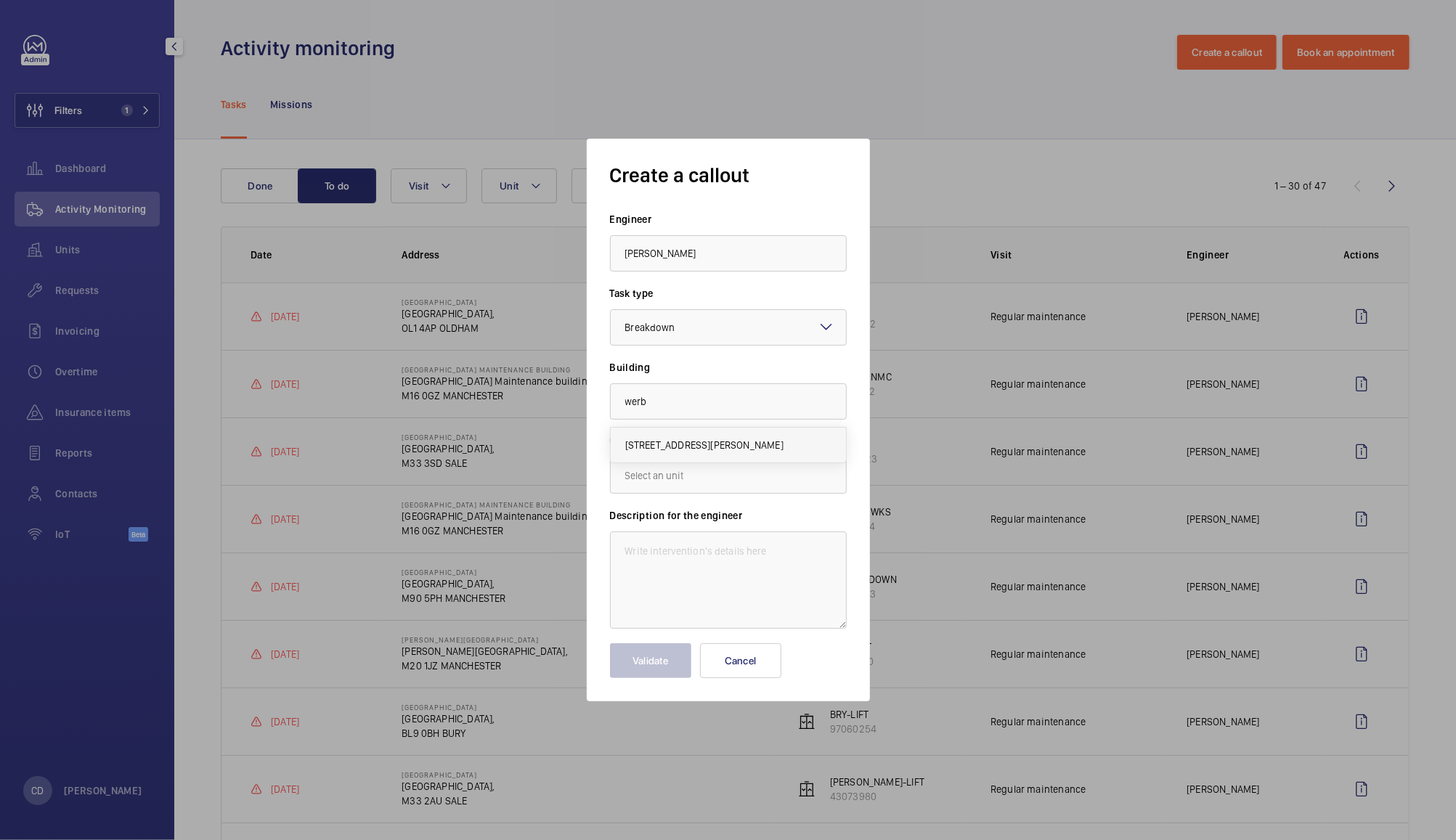
click at [743, 447] on span "[STREET_ADDRESS][PERSON_NAME]" at bounding box center [704, 445] width 158 height 14
type input "[STREET_ADDRESS][PERSON_NAME]"
click at [774, 477] on input "text" at bounding box center [728, 475] width 237 height 36
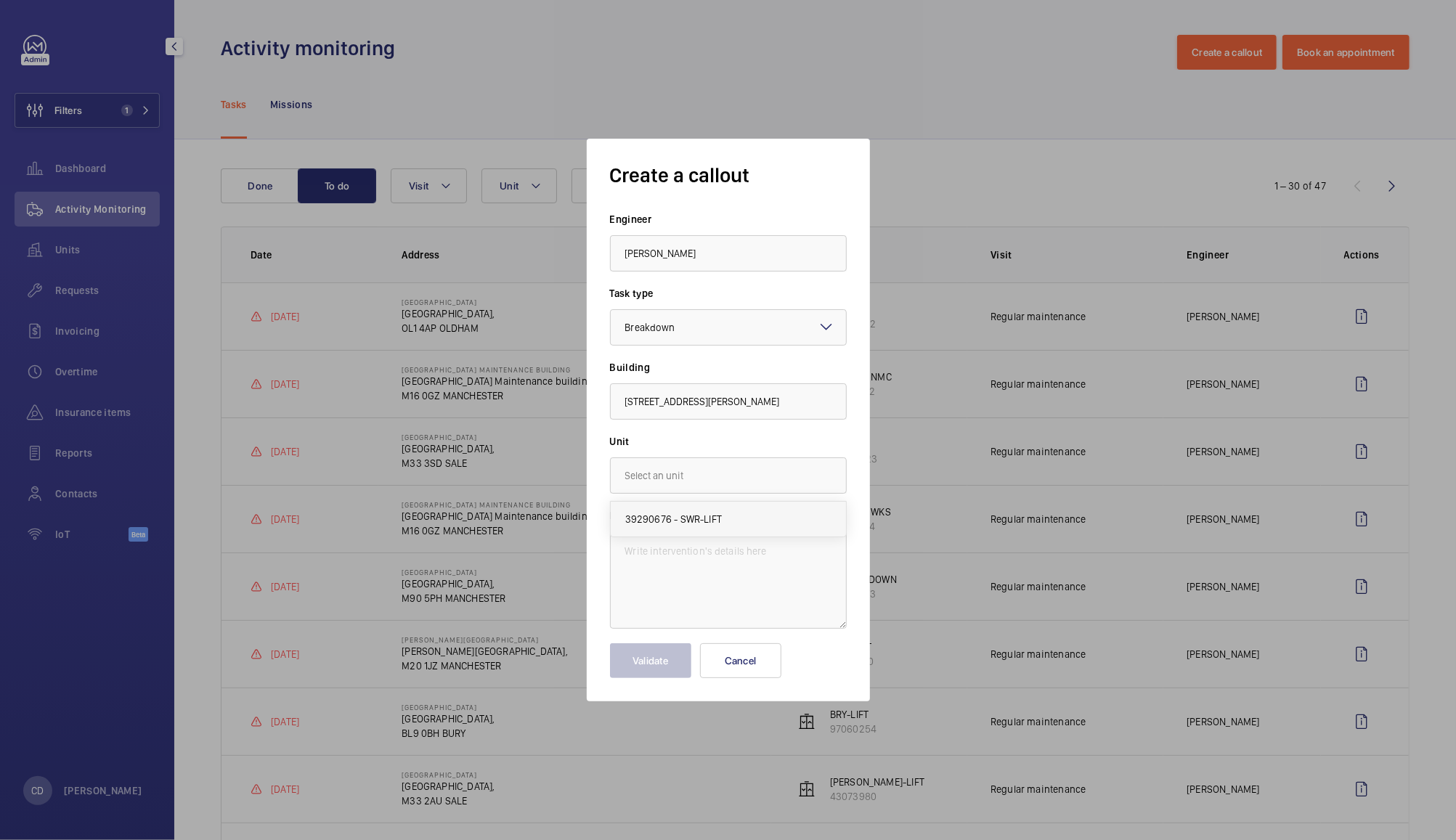
click at [767, 517] on mat-option "39290676 - SWR-LIFT" at bounding box center [728, 518] width 235 height 34
type input "39290676 - SWR-LIFT"
click at [767, 579] on textarea at bounding box center [728, 580] width 237 height 97
click at [753, 675] on button "Cancel" at bounding box center [741, 661] width 81 height 34
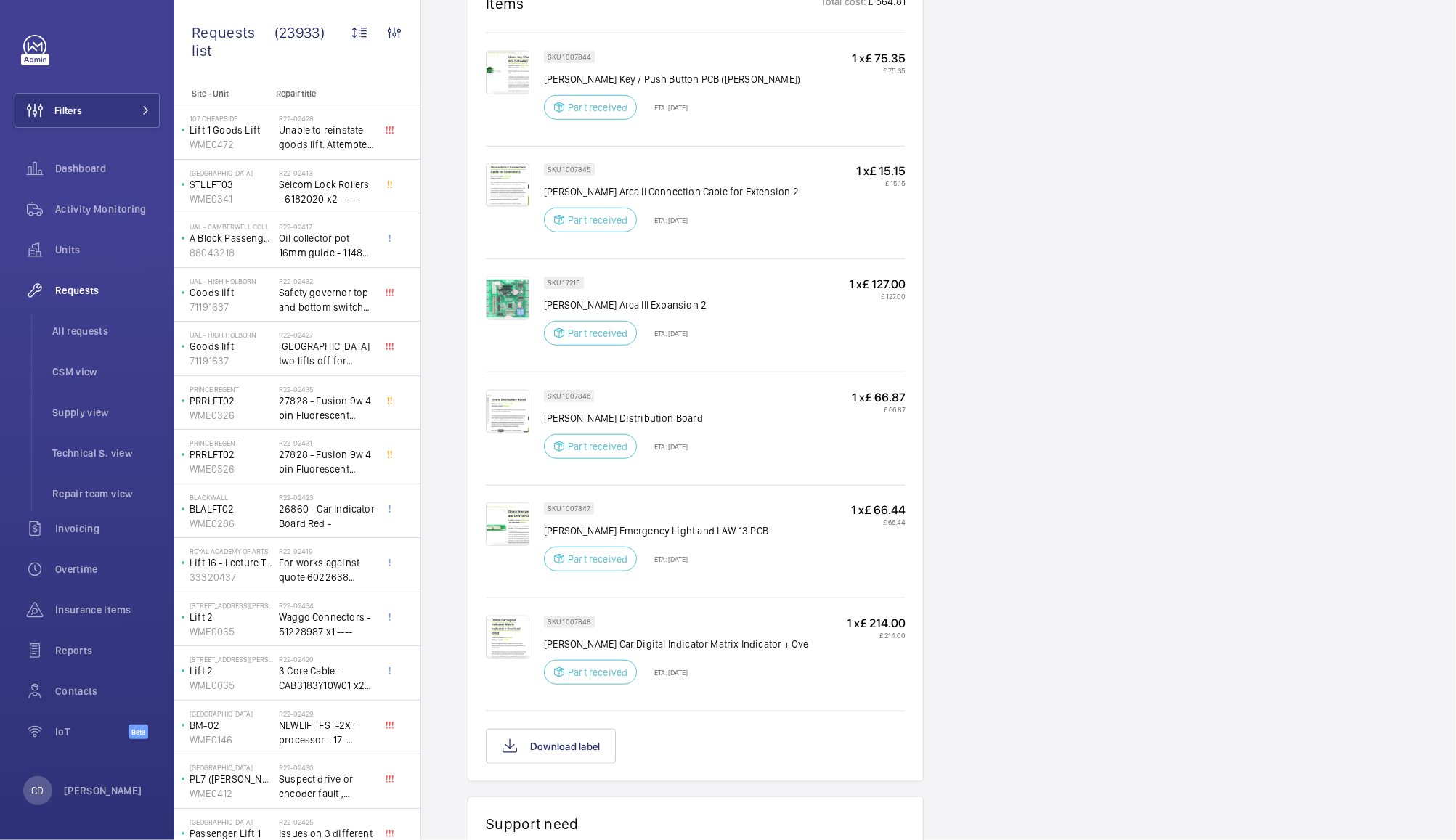
scroll to position [1285, 0]
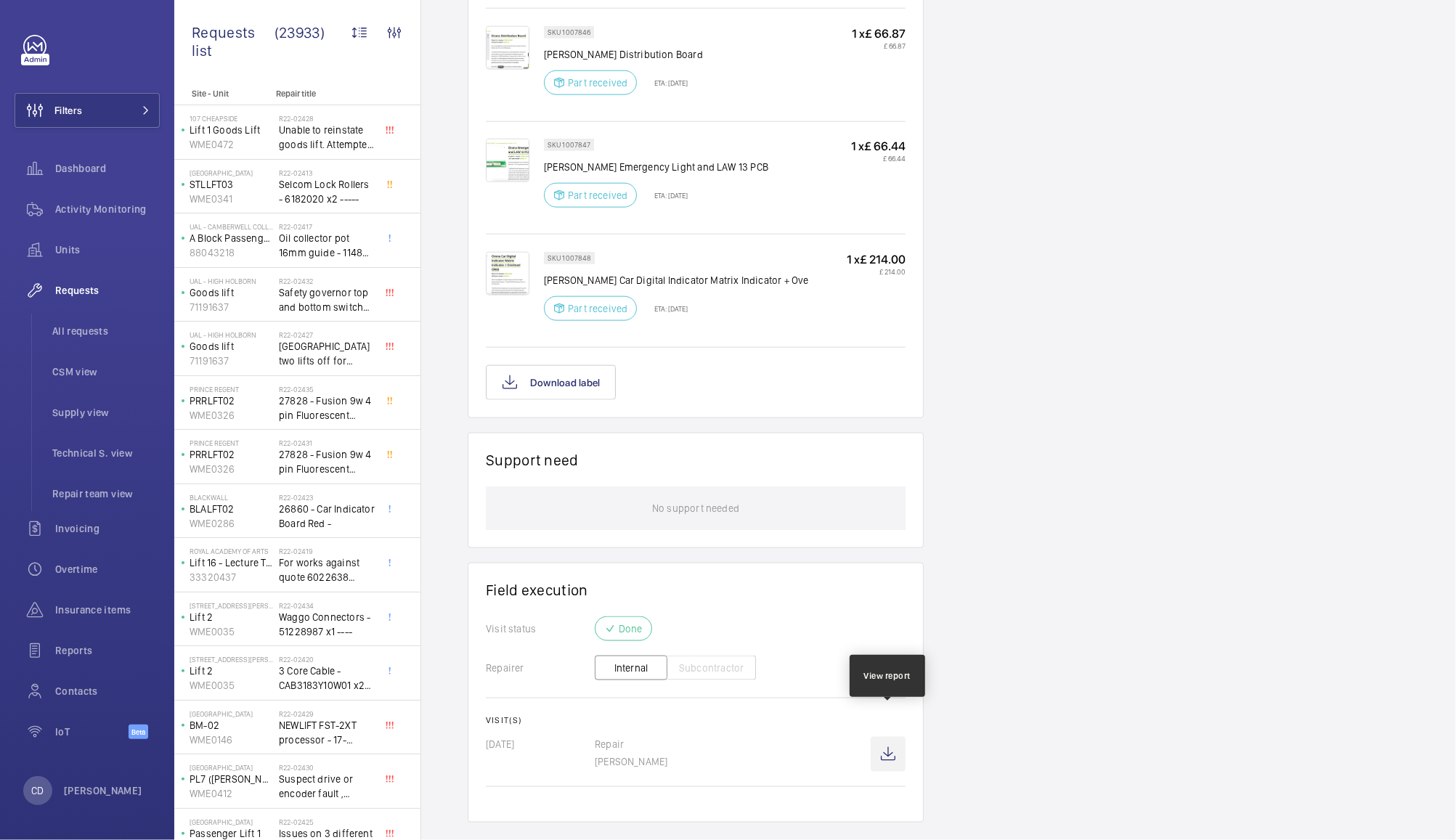
click at [888, 737] on wm-front-icon-button at bounding box center [888, 754] width 34 height 34
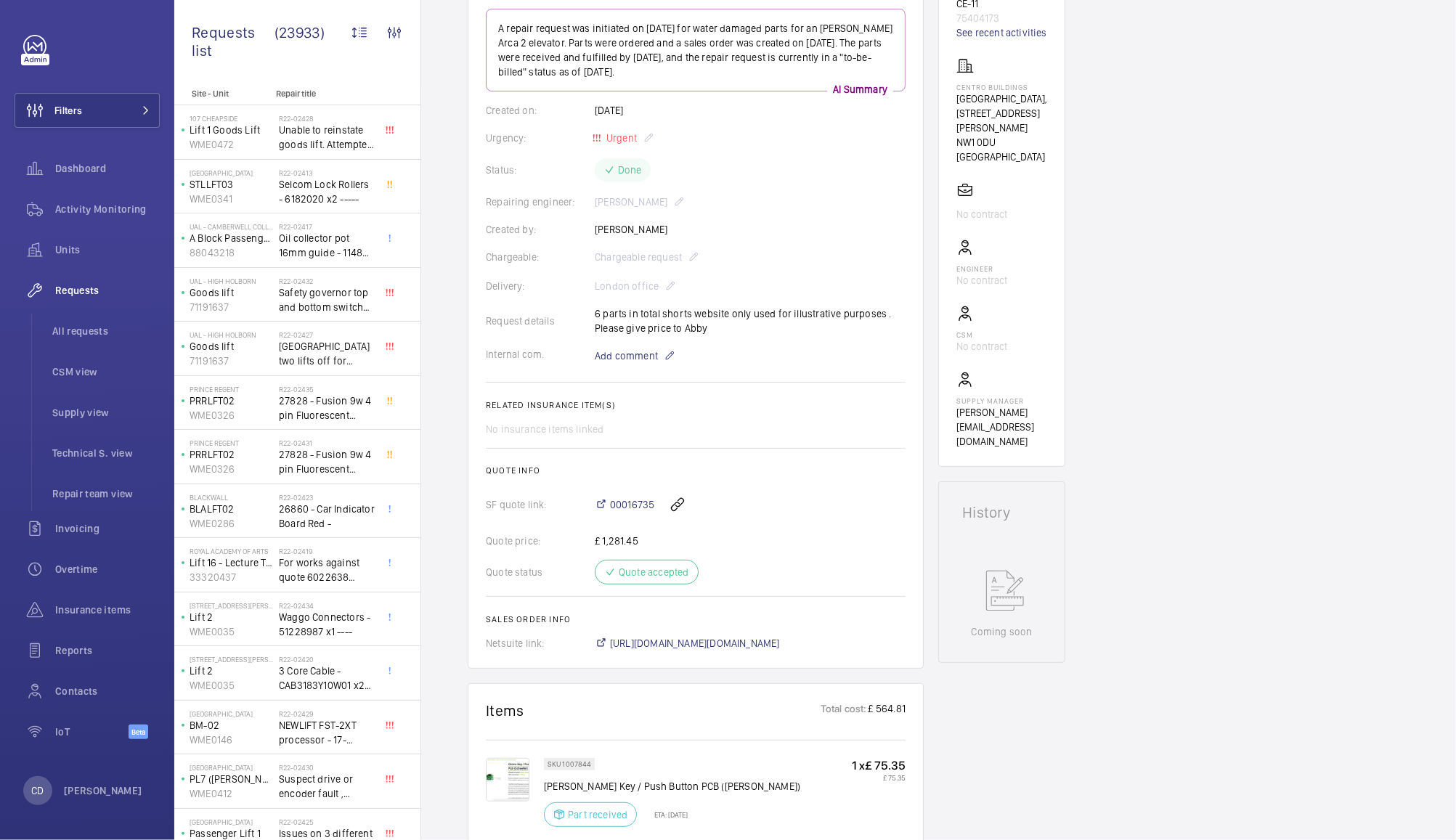
scroll to position [0, 0]
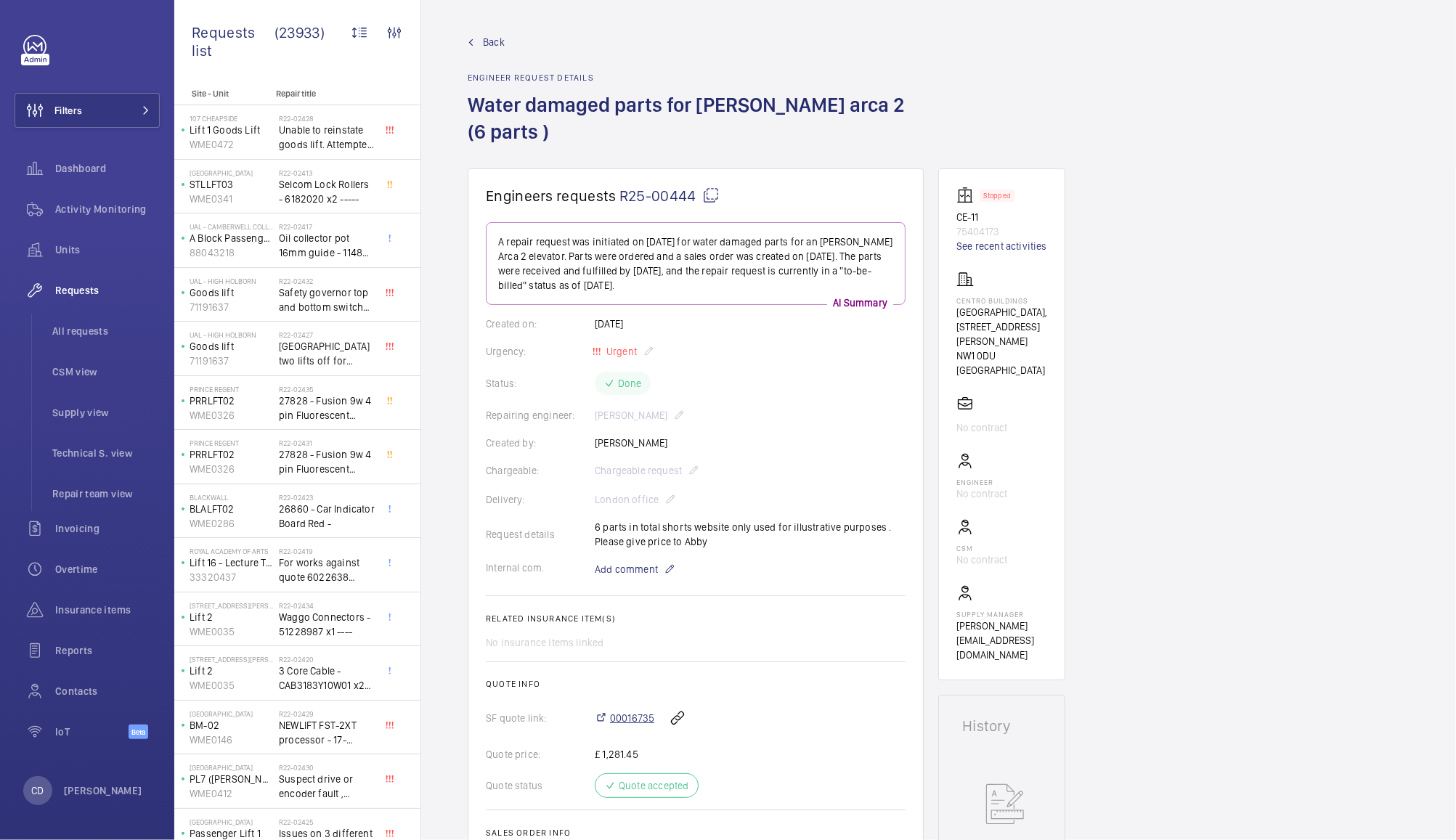
click at [645, 711] on span "00016735" at bounding box center [632, 718] width 44 height 14
